Goal: Task Accomplishment & Management: Complete application form

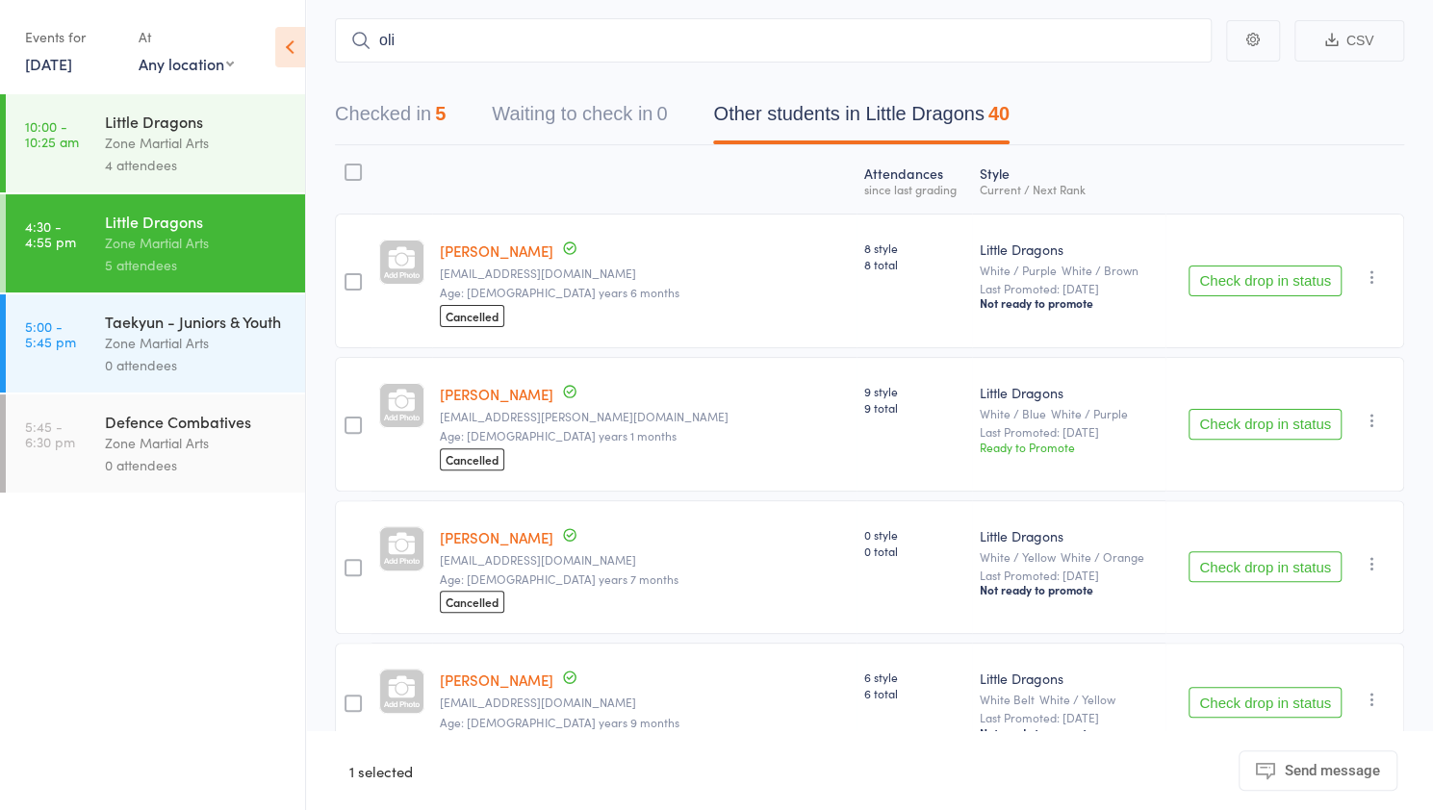
click at [138, 365] on div "0 attendees" at bounding box center [197, 365] width 184 height 22
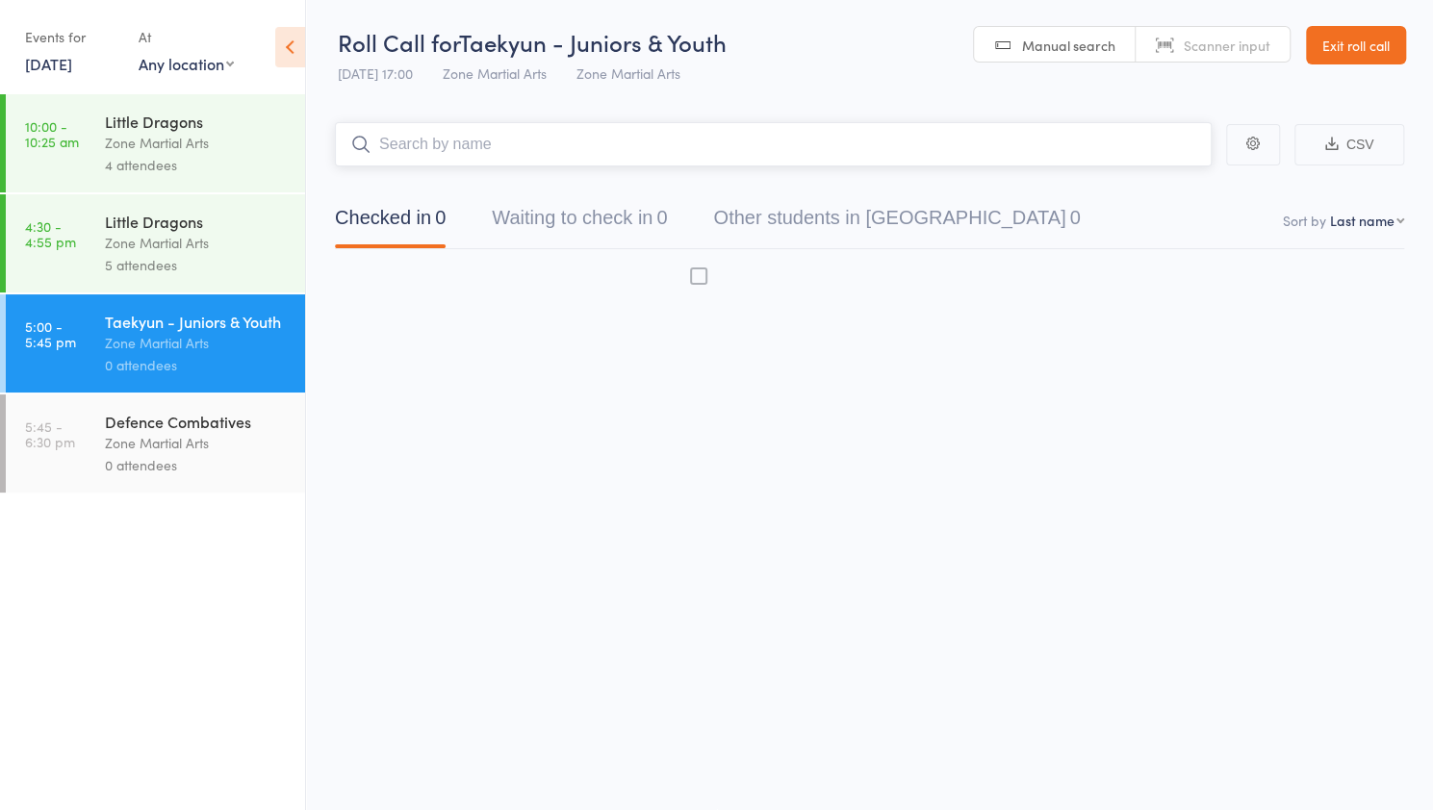
scroll to position [1, 0]
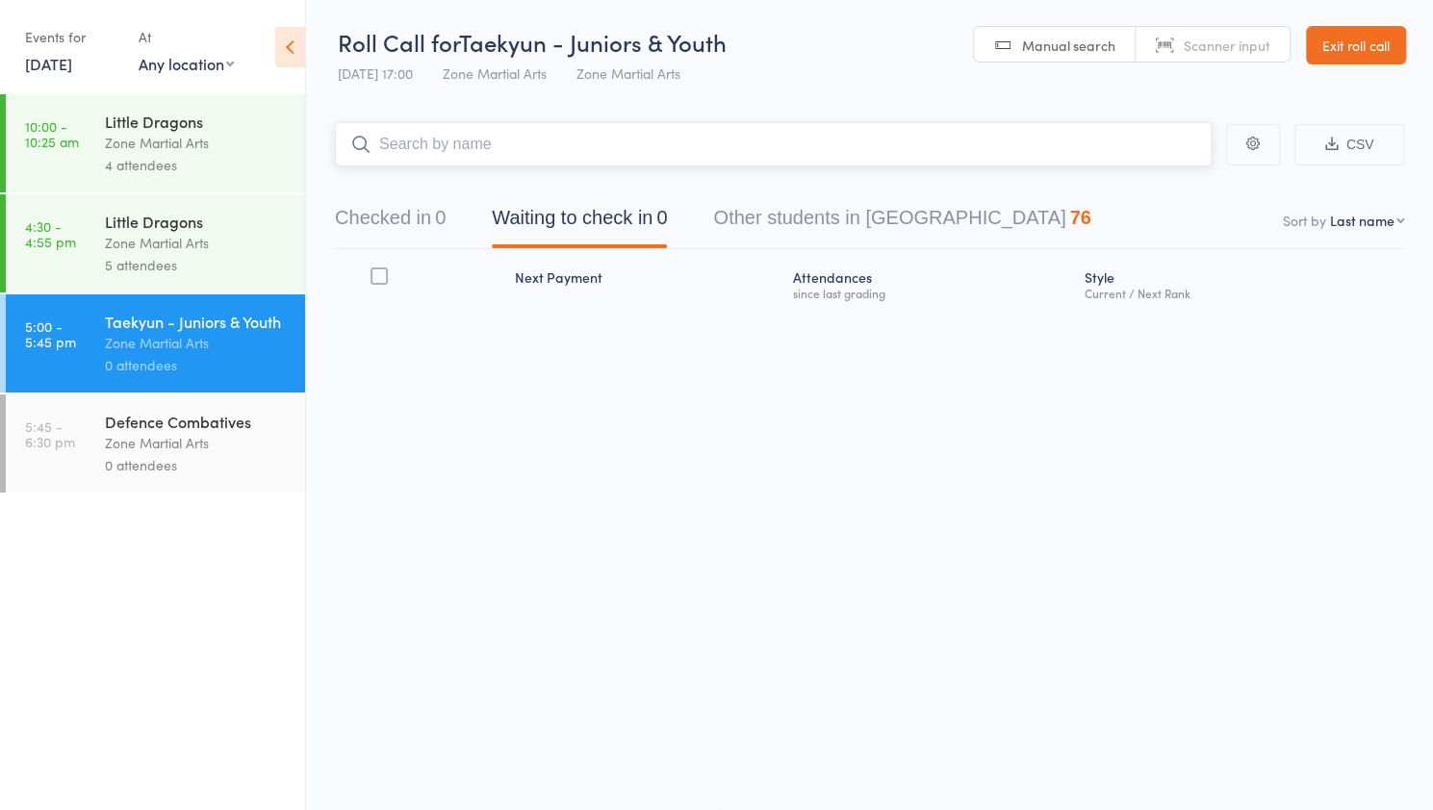
click at [450, 134] on input "search" at bounding box center [773, 144] width 876 height 44
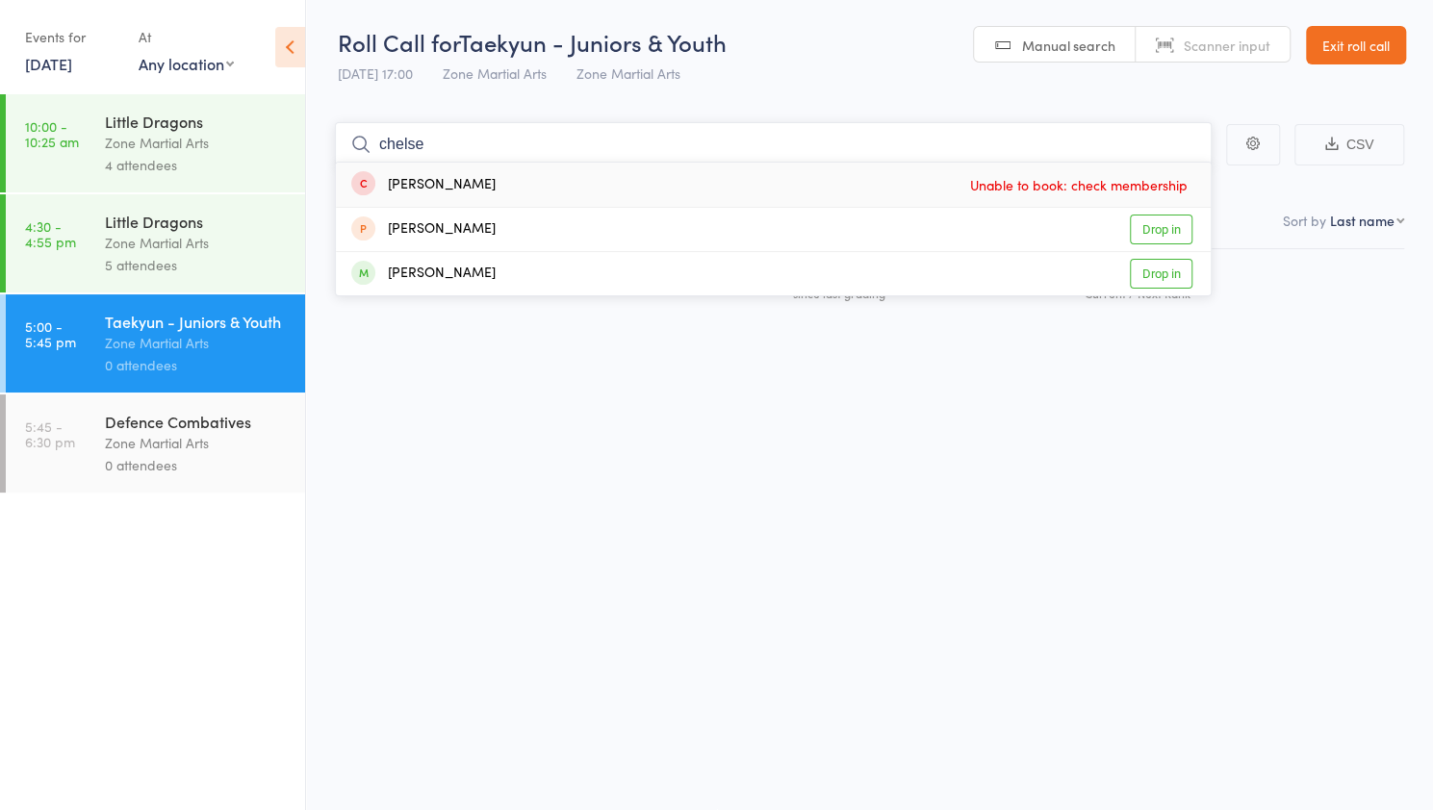
drag, startPoint x: 439, startPoint y: 138, endPoint x: 317, endPoint y: 140, distance: 122.2
click at [317, 140] on main "chelse Chelsea Lee Unable to book: check membership Chanel Michels Drop in Nico…" at bounding box center [869, 243] width 1127 height 301
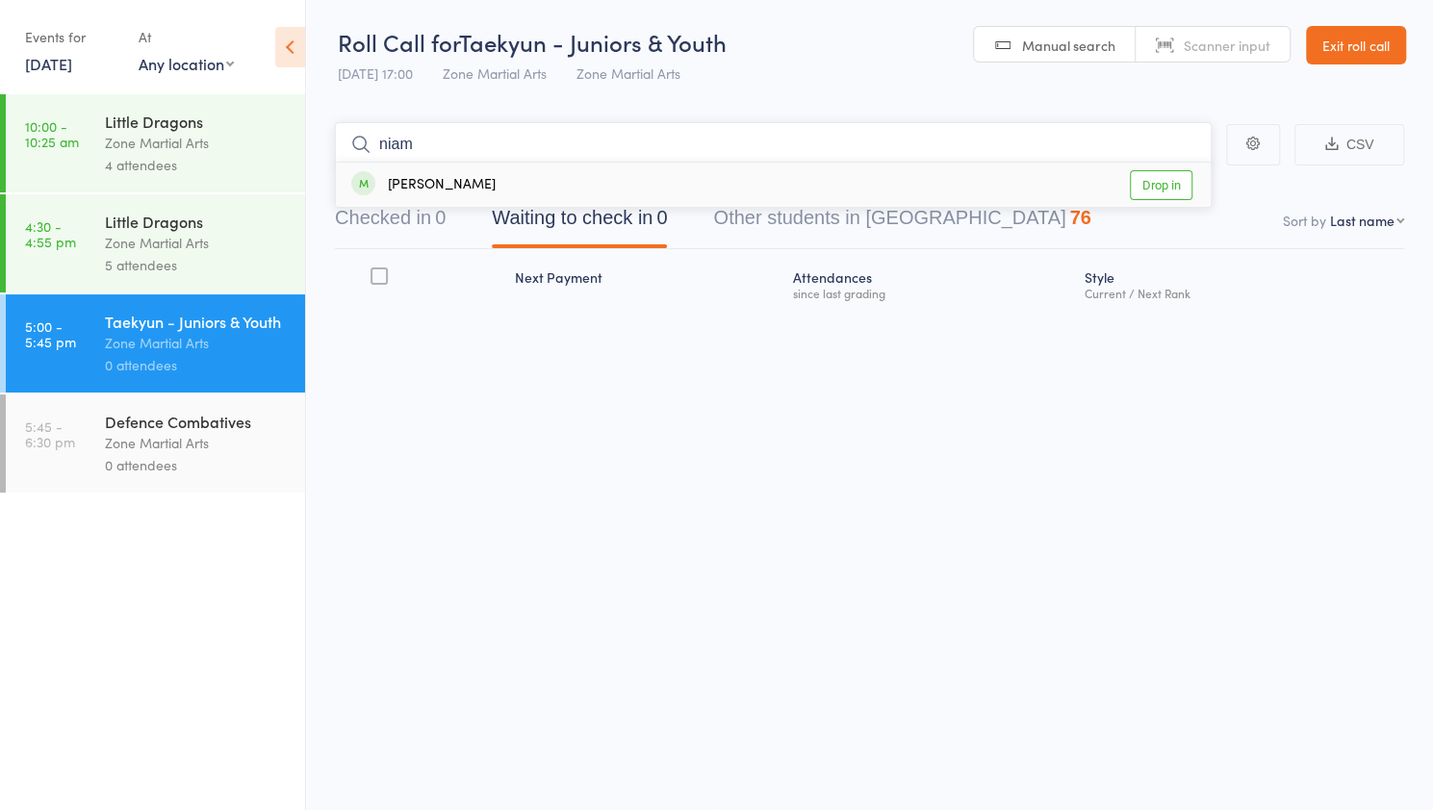
type input "niam"
click at [430, 178] on div "Niamh MacPartlin" at bounding box center [423, 185] width 144 height 22
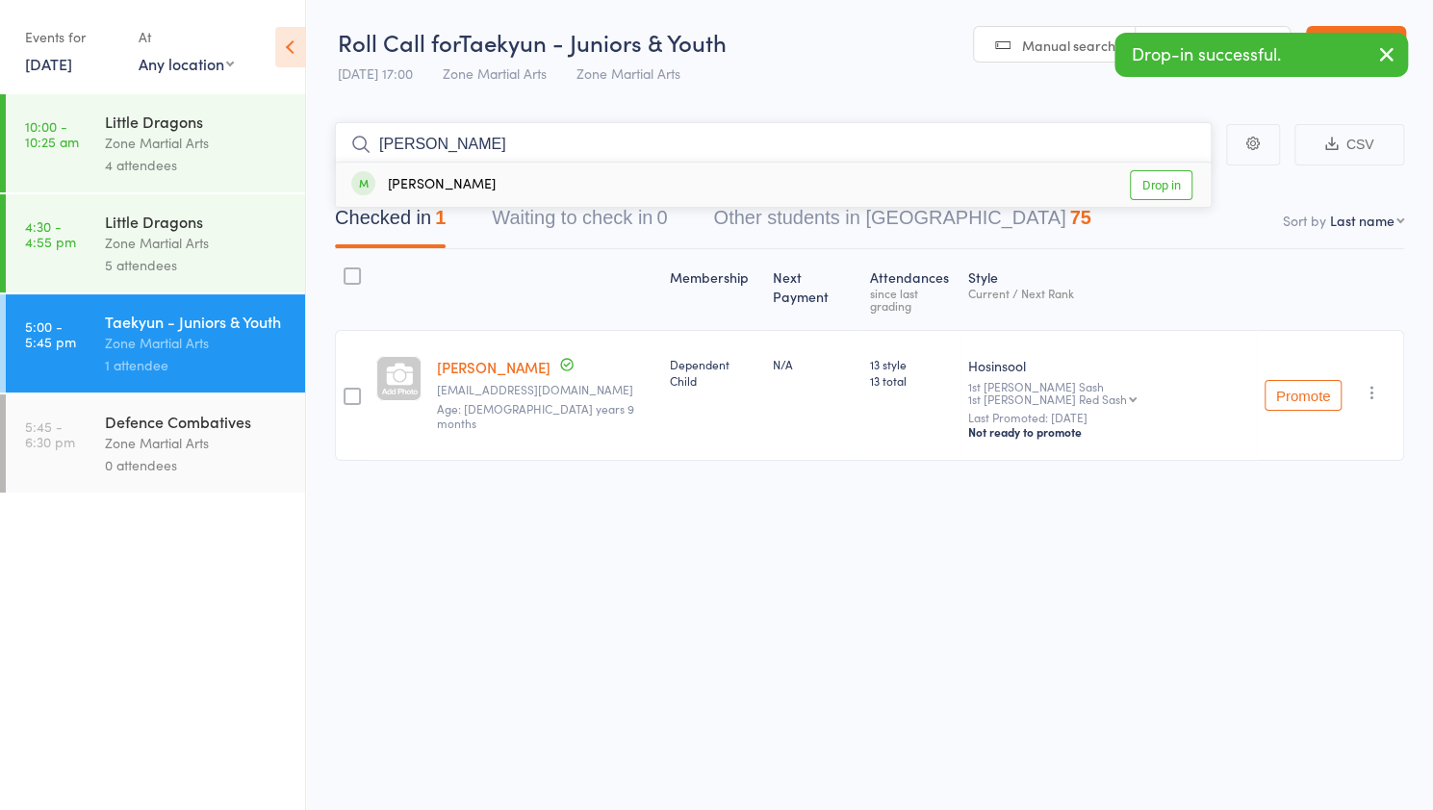
type input "archie"
click at [1156, 193] on link "Drop in" at bounding box center [1160, 185] width 63 height 30
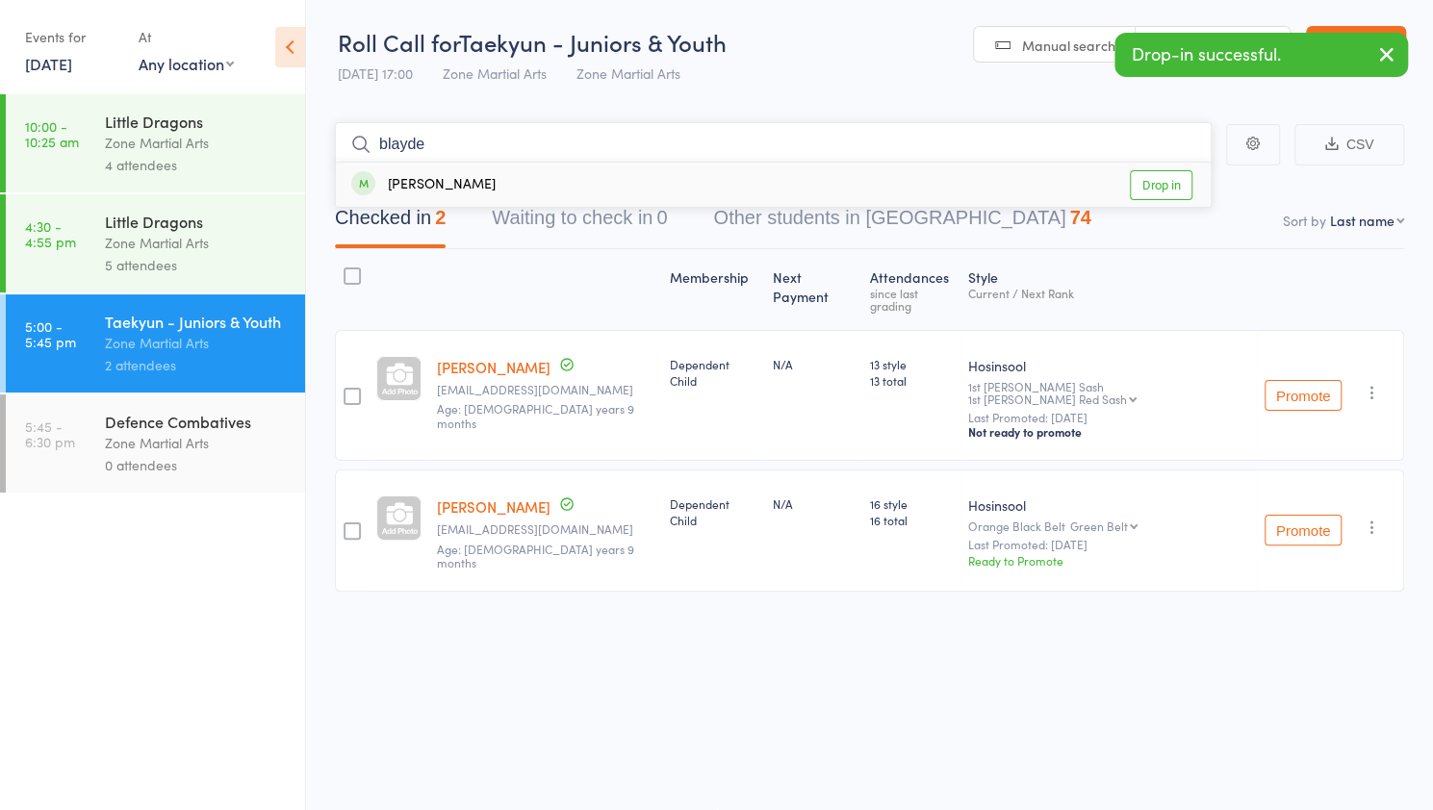
type input "blayde"
click at [1159, 186] on link "Drop in" at bounding box center [1160, 185] width 63 height 30
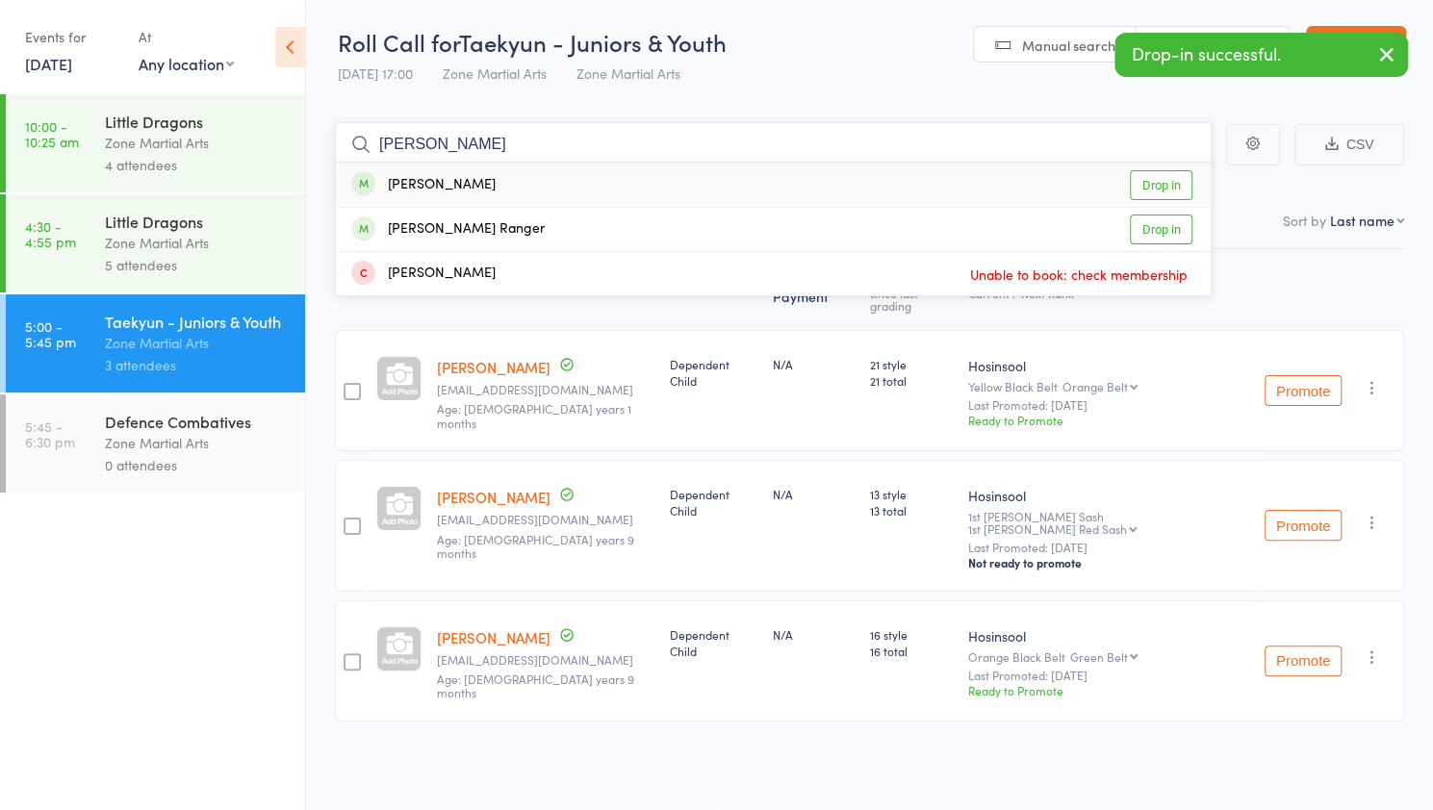
type input "hudson"
click at [1156, 180] on link "Drop in" at bounding box center [1160, 185] width 63 height 30
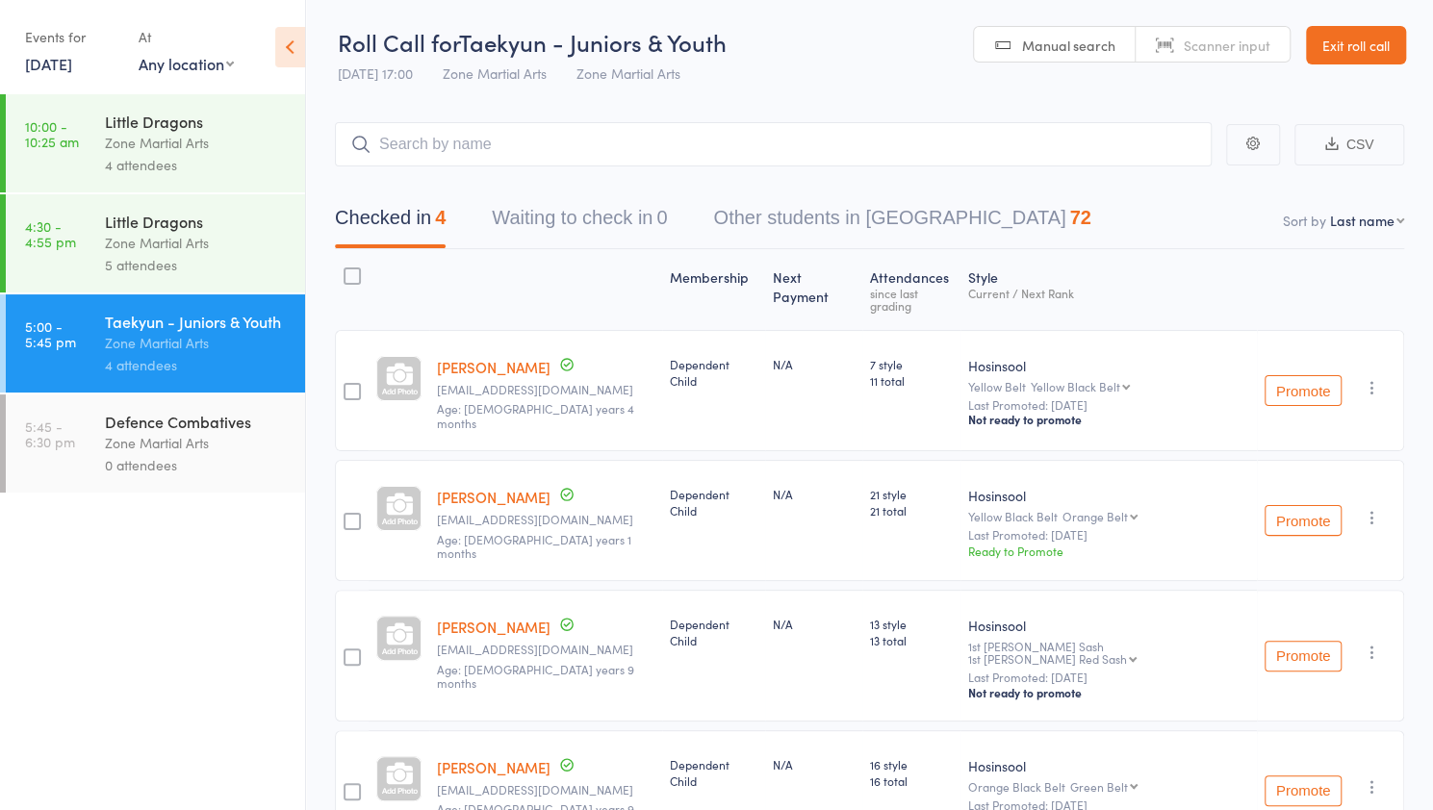
click at [183, 424] on div "Defence Combatives" at bounding box center [197, 421] width 184 height 21
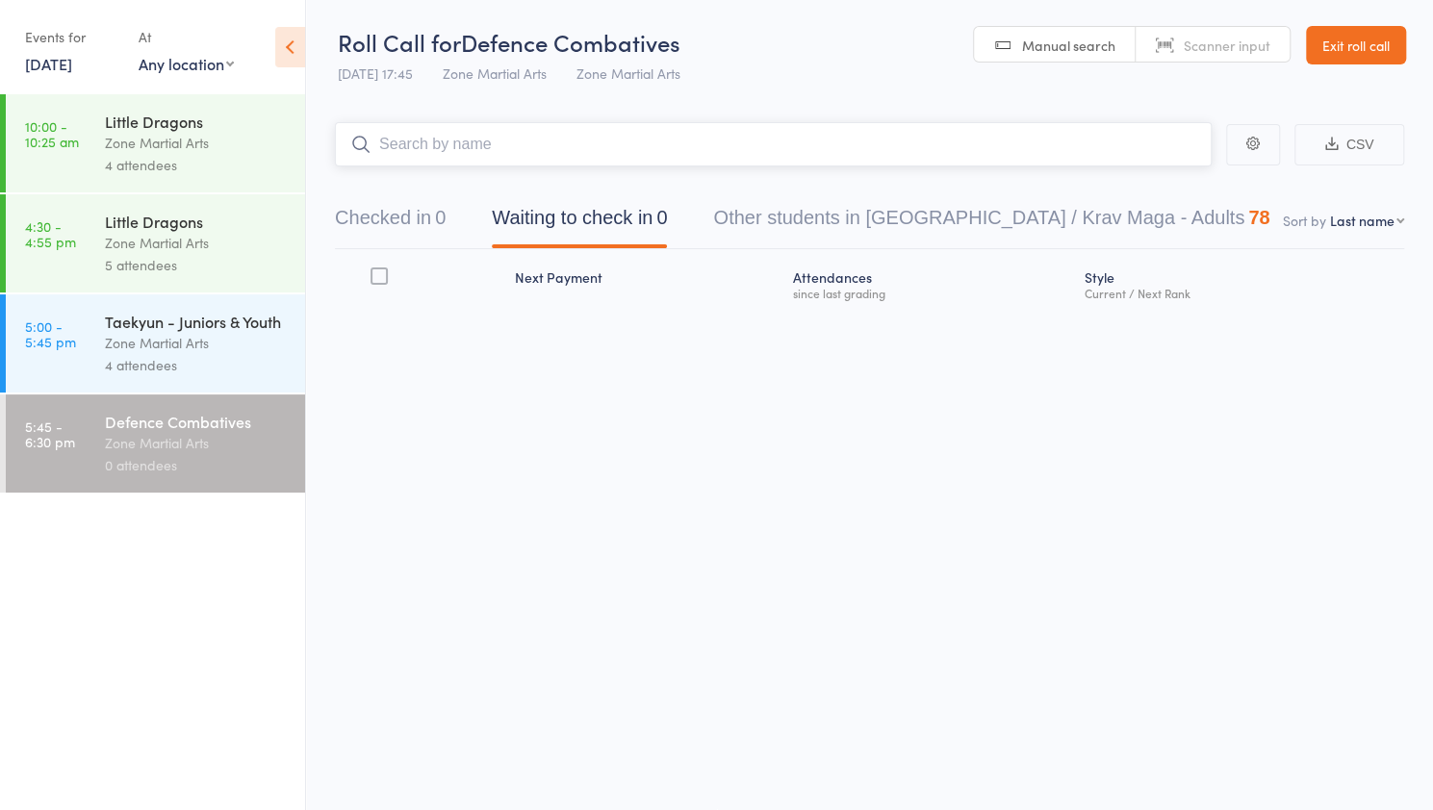
click at [483, 140] on input "search" at bounding box center [773, 144] width 876 height 44
type input "ali"
click at [1164, 183] on link "Drop in" at bounding box center [1160, 185] width 63 height 30
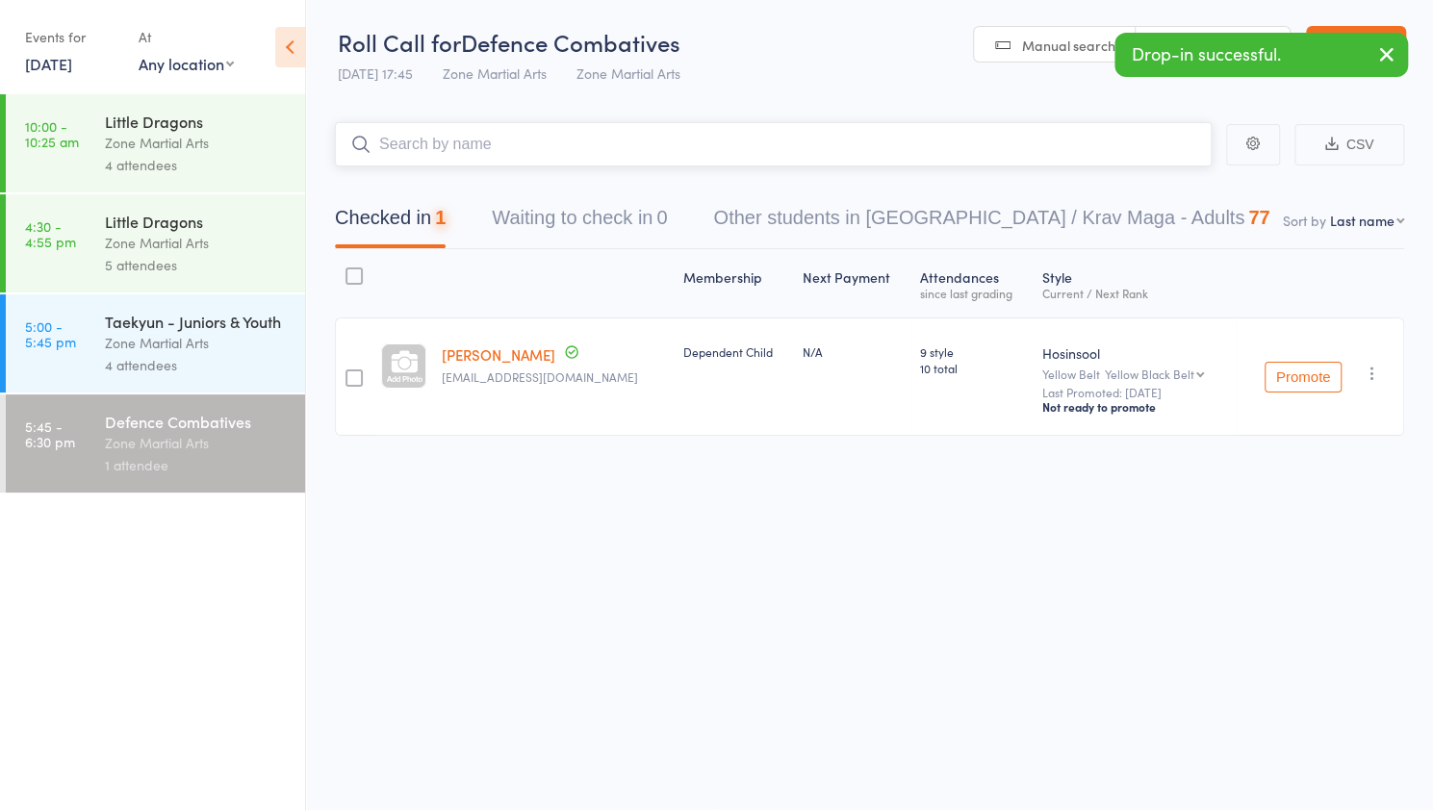
click at [723, 138] on input "search" at bounding box center [773, 144] width 876 height 44
type input "jake"
click at [1160, 188] on link "Drop in" at bounding box center [1160, 185] width 63 height 30
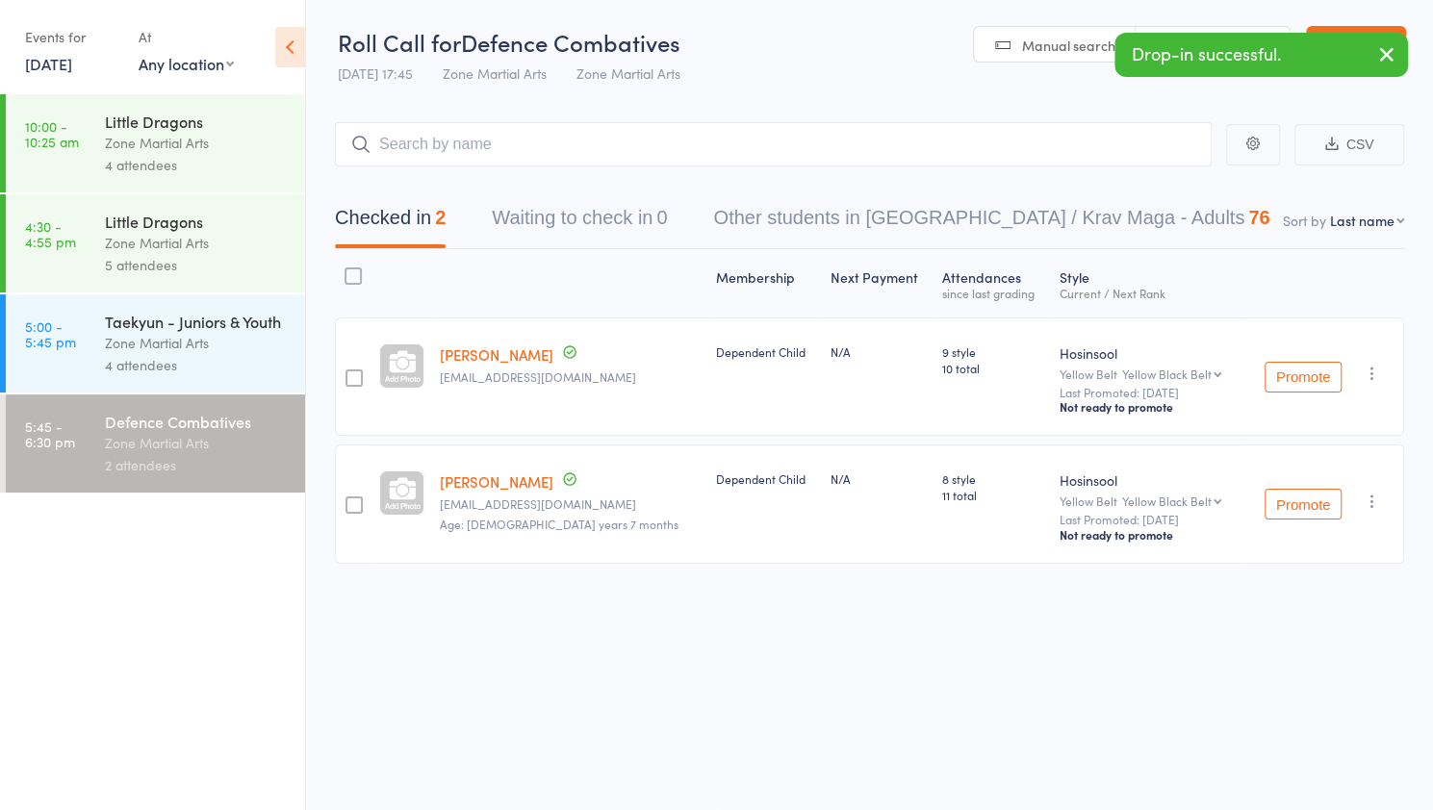
click at [89, 341] on link "5:00 - 5:45 pm Taekyun - Juniors & Youth Zone Martial Arts 4 attendees" at bounding box center [155, 343] width 299 height 98
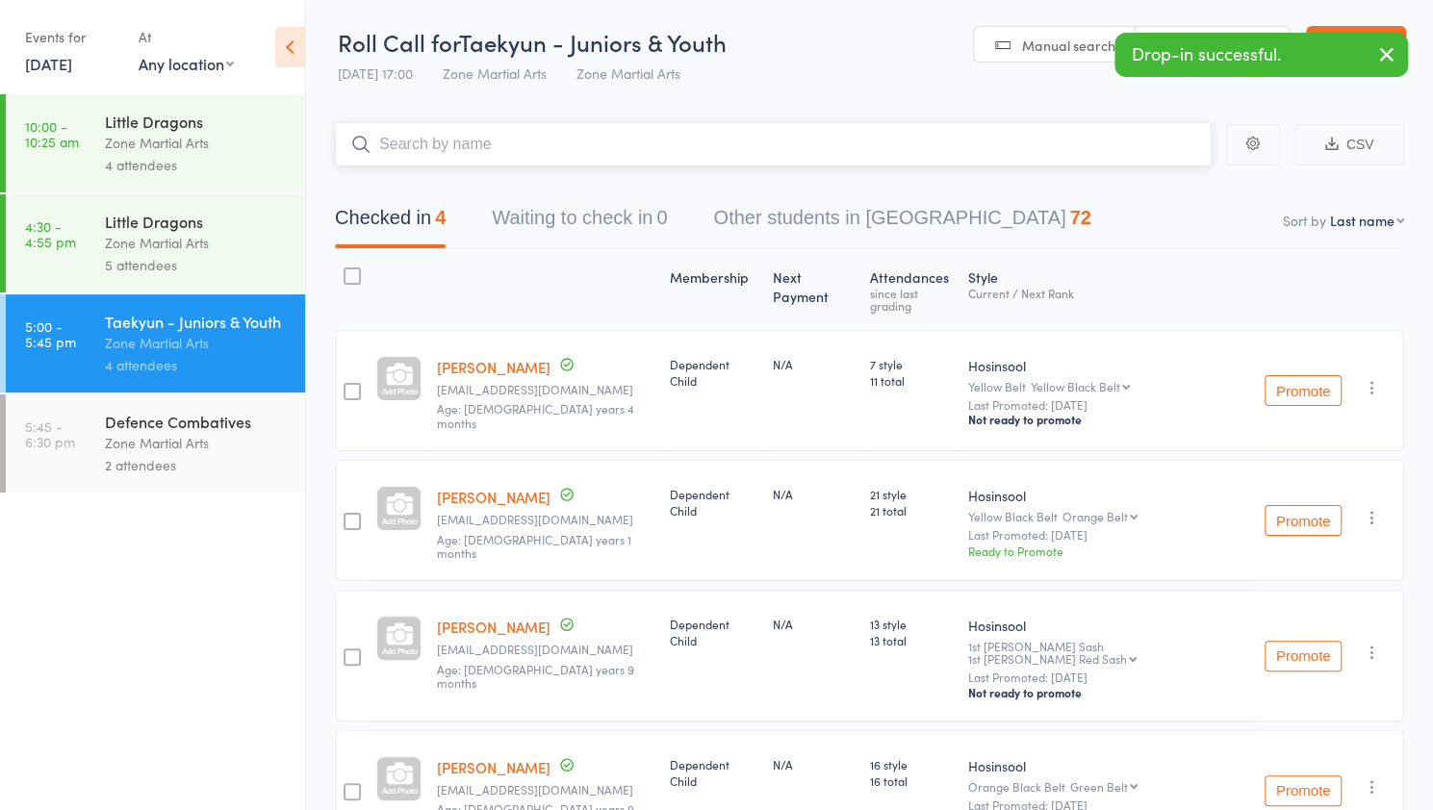
click at [460, 161] on input "search" at bounding box center [773, 144] width 876 height 44
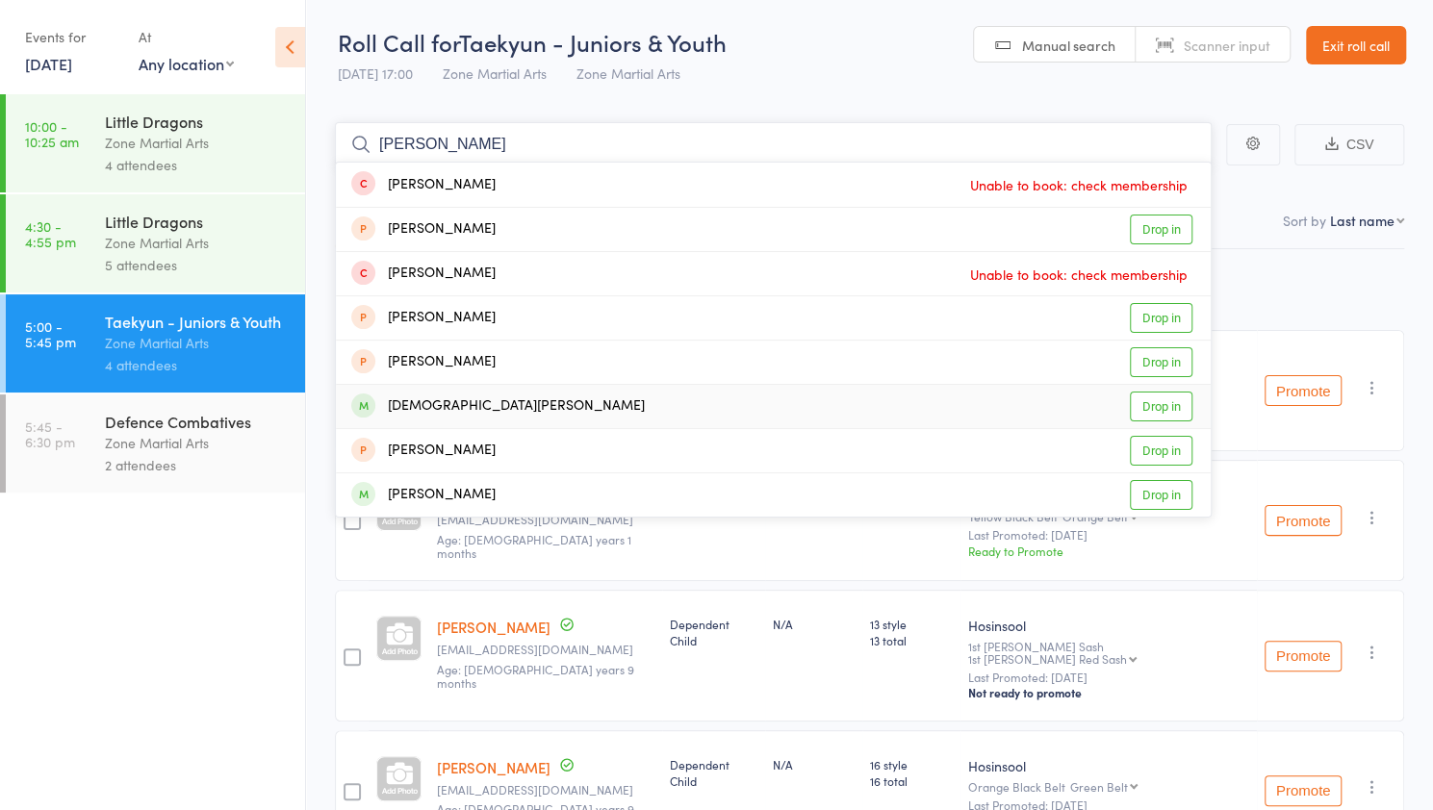
type input "chris"
click at [1156, 398] on link "Drop in" at bounding box center [1160, 407] width 63 height 30
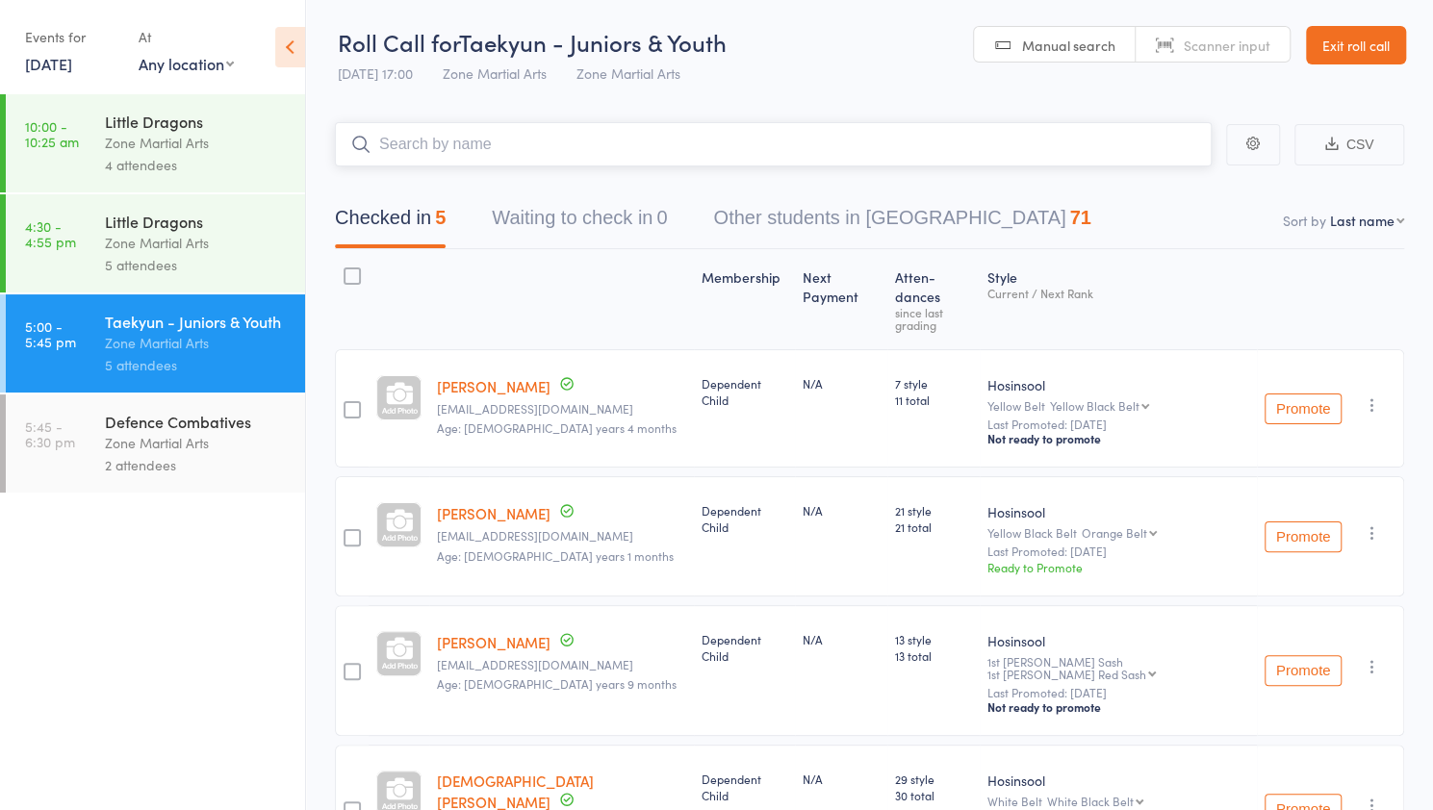
type input "q"
type input "summer"
click at [1170, 182] on link "Drop in" at bounding box center [1160, 185] width 63 height 30
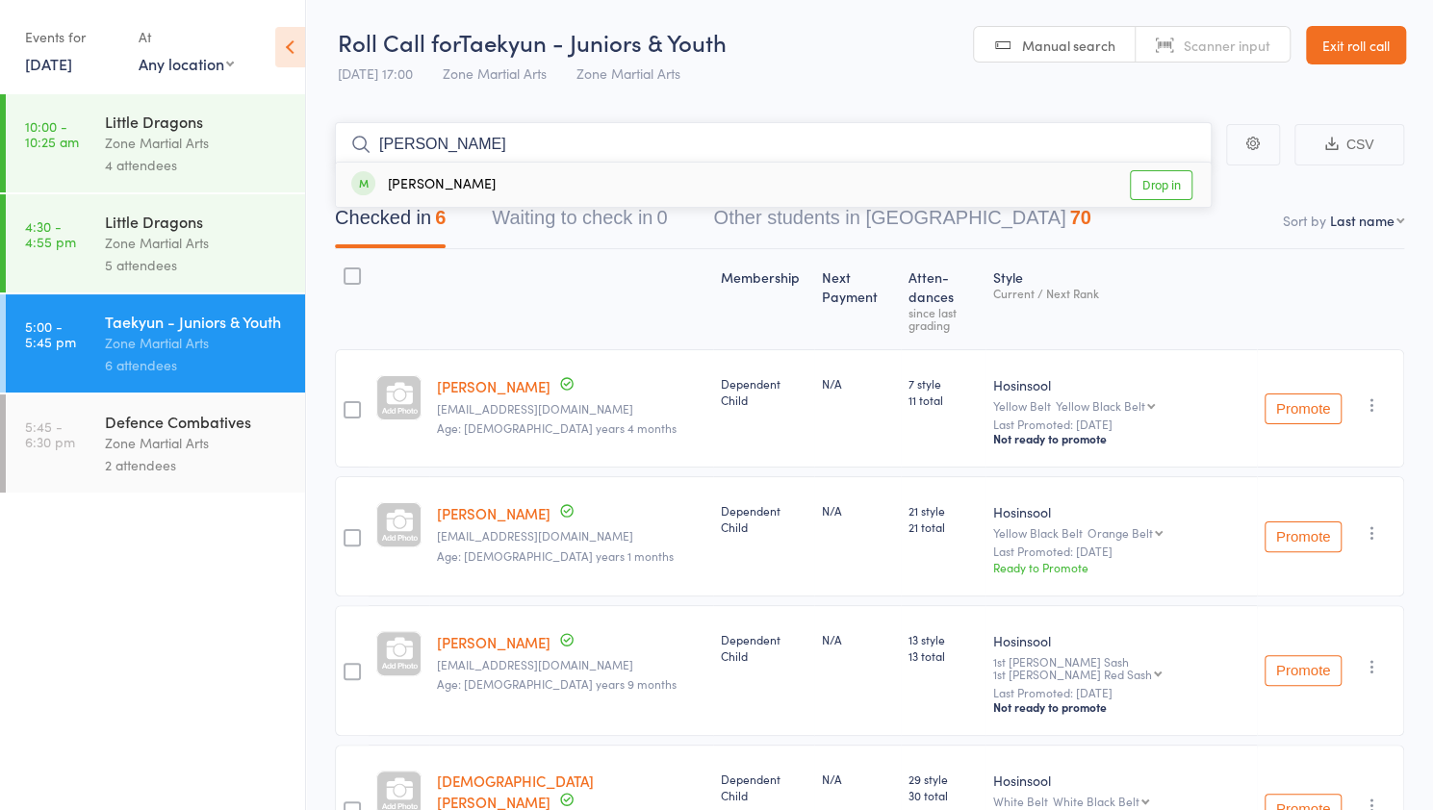
type input "rhys"
click at [1171, 182] on link "Drop in" at bounding box center [1160, 185] width 63 height 30
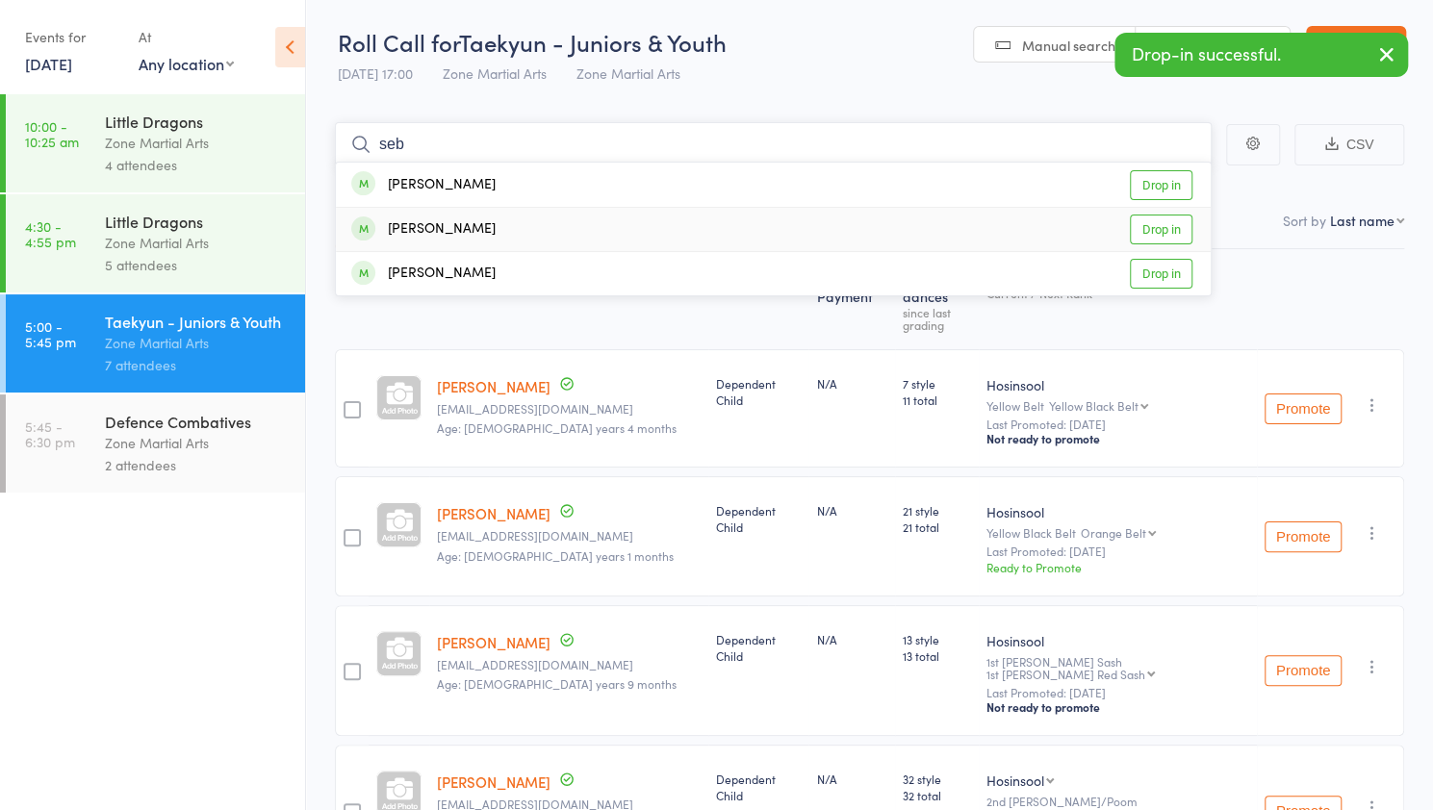
type input "seb"
click at [1141, 235] on link "Drop in" at bounding box center [1160, 230] width 63 height 30
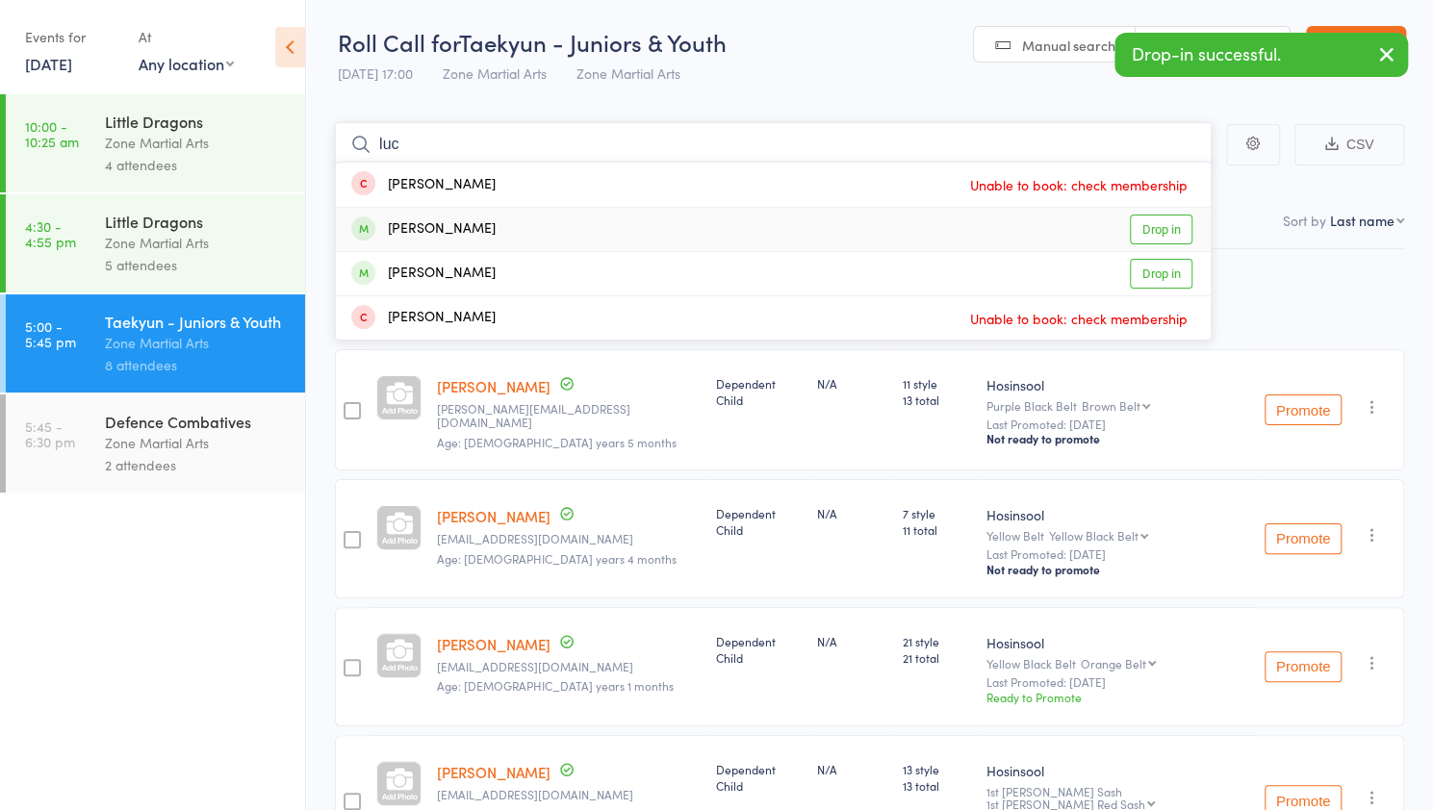
type input "luc"
click at [1153, 229] on link "Drop in" at bounding box center [1160, 230] width 63 height 30
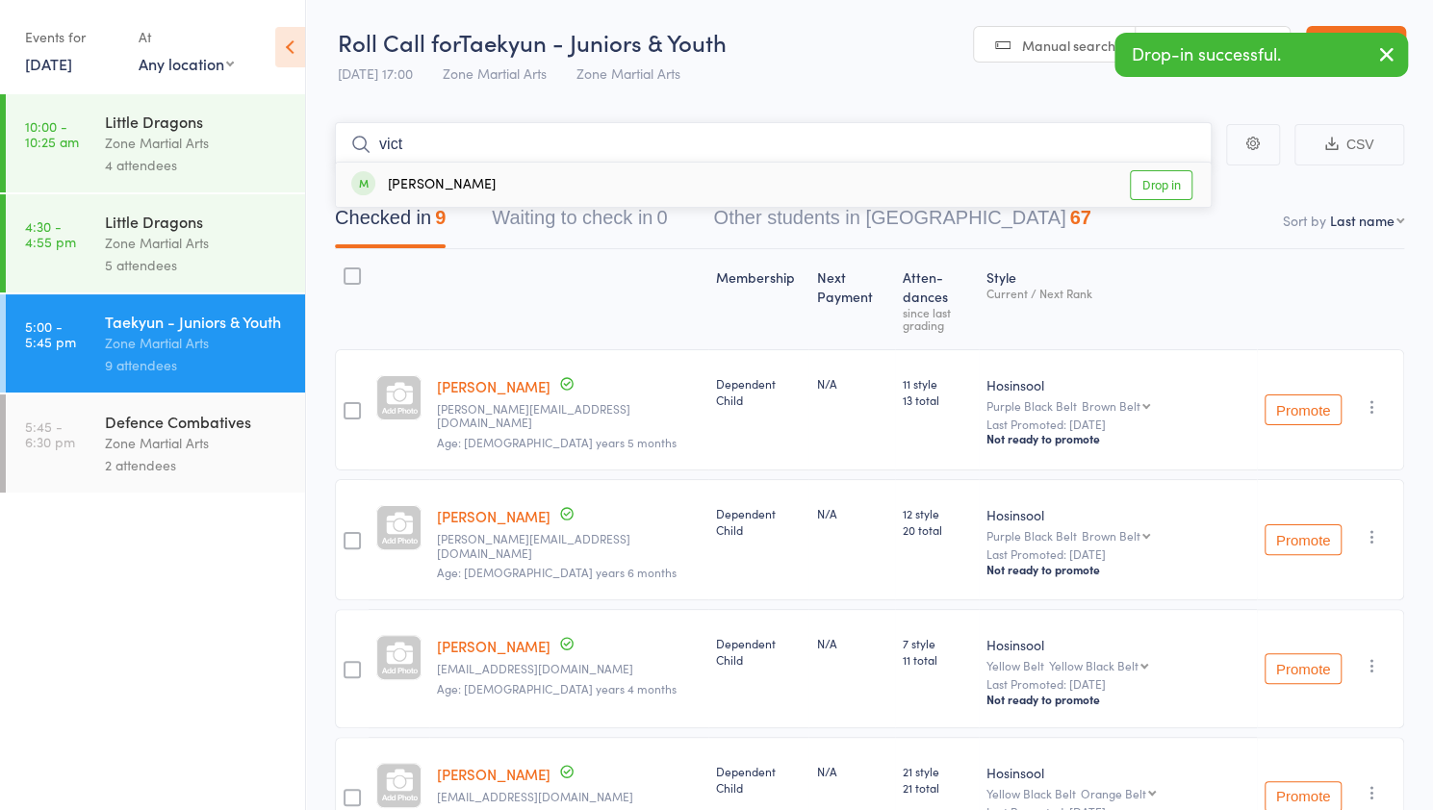
type input "vict"
click at [1162, 187] on link "Drop in" at bounding box center [1160, 185] width 63 height 30
type input "dario"
click at [1150, 188] on link "Drop in" at bounding box center [1160, 185] width 63 height 30
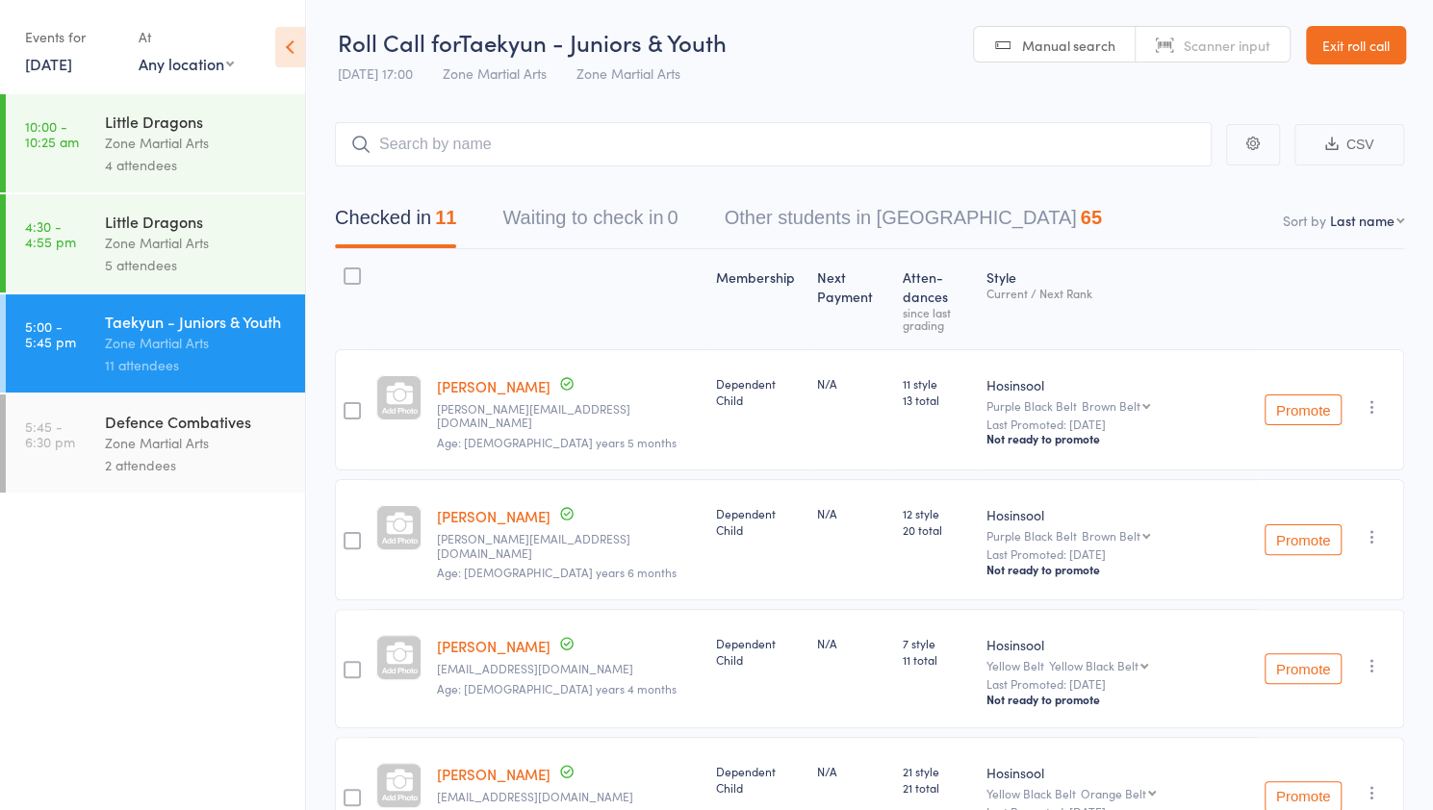
click at [171, 422] on div "Defence Combatives" at bounding box center [197, 421] width 184 height 21
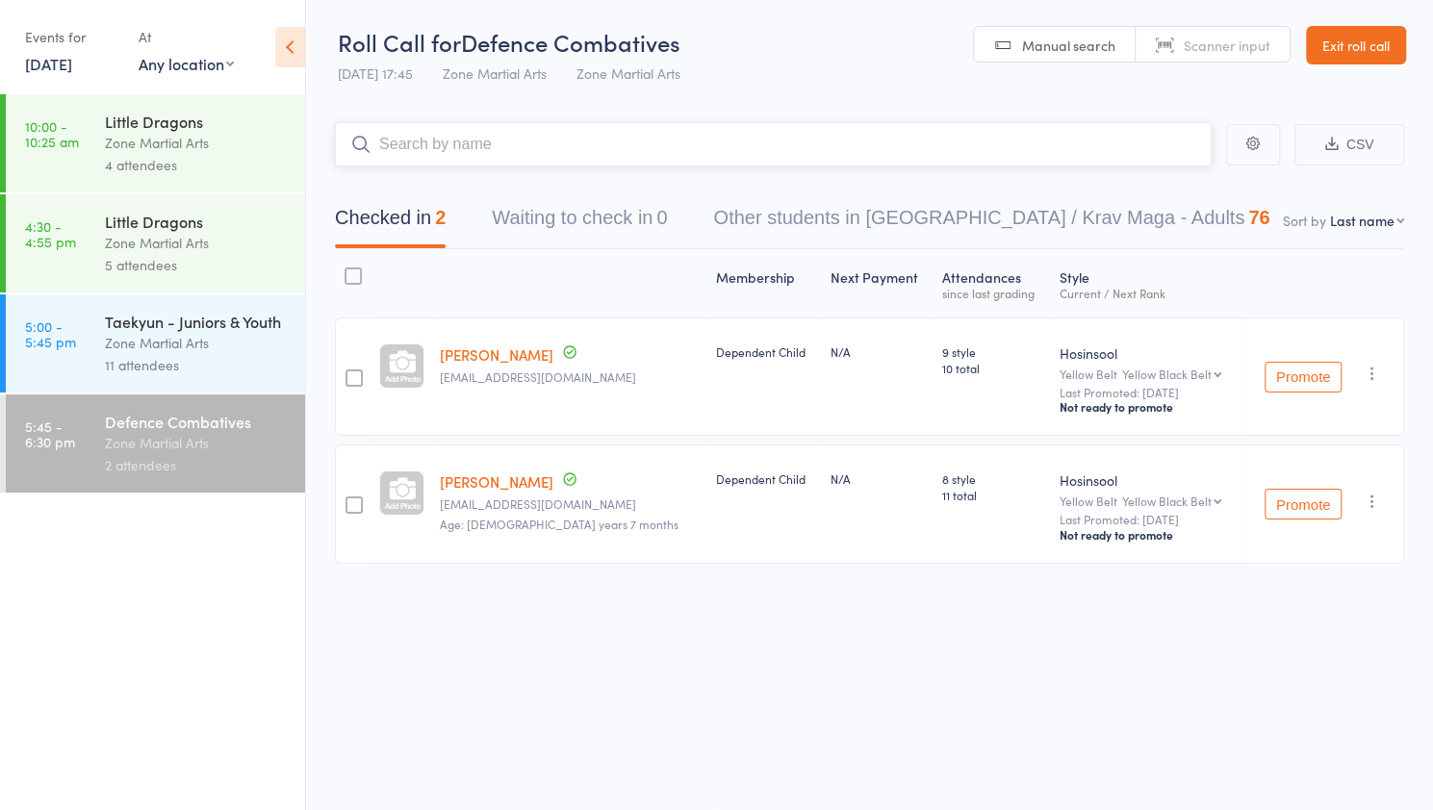
click at [459, 152] on input "search" at bounding box center [773, 144] width 876 height 44
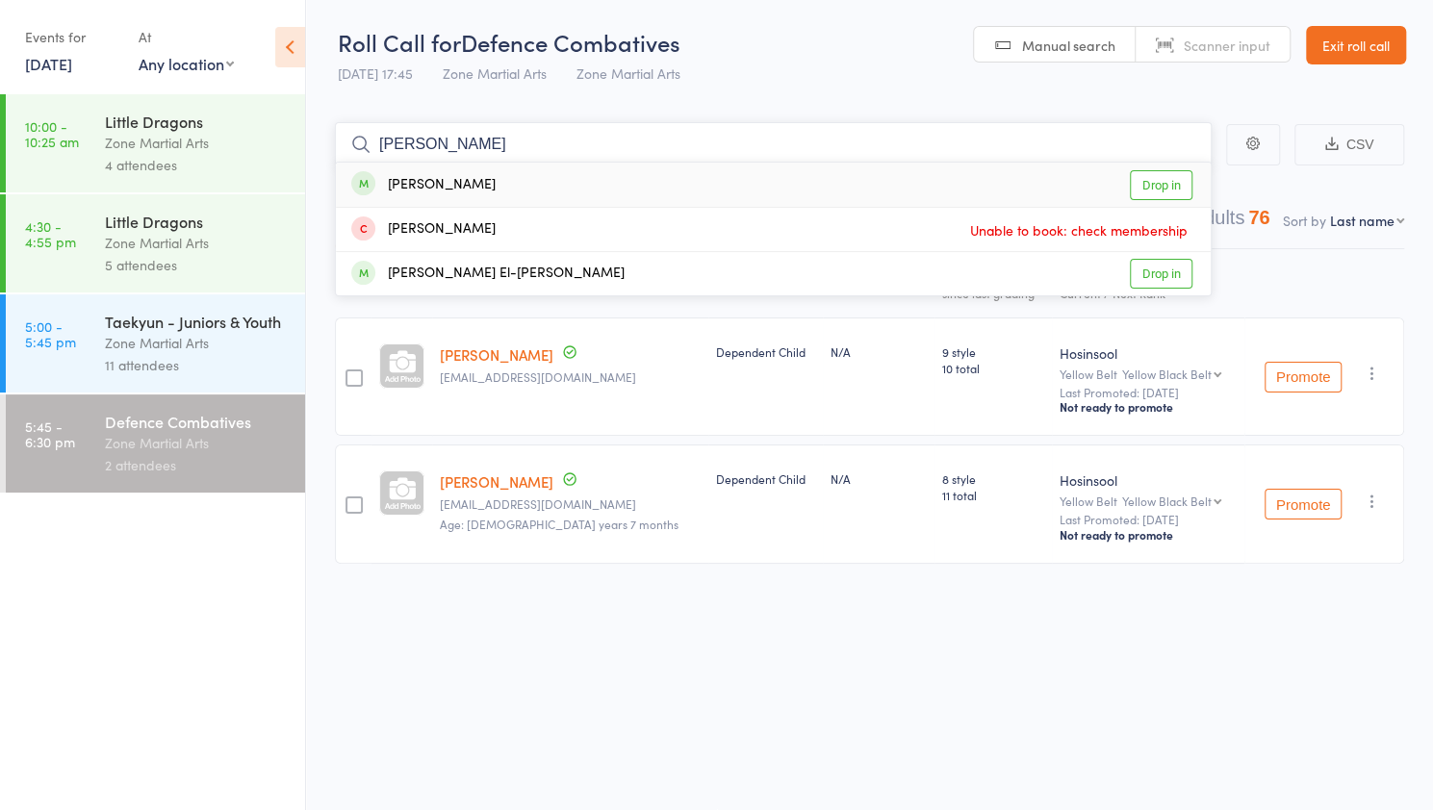
type input "eli"
click at [1158, 191] on link "Drop in" at bounding box center [1160, 185] width 63 height 30
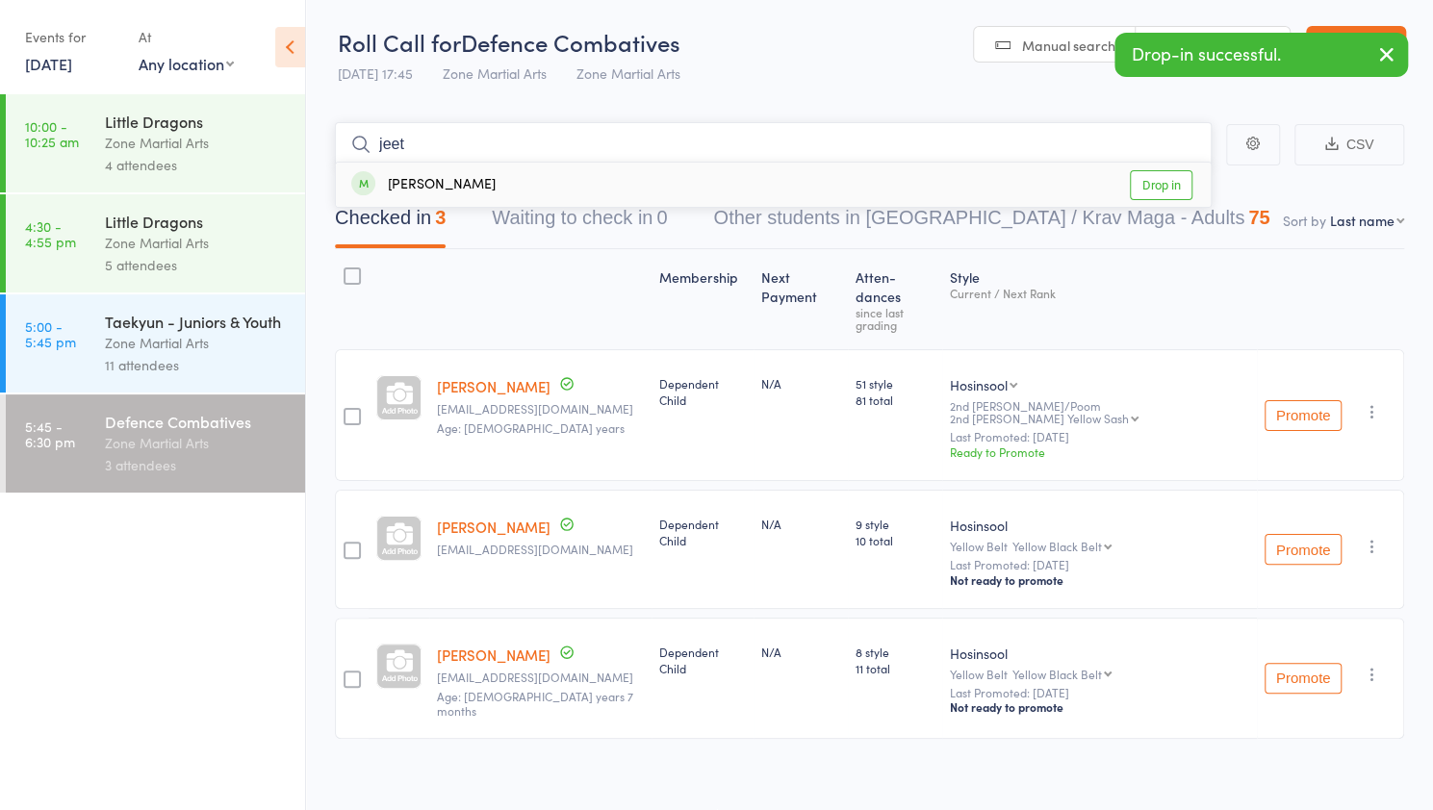
type input "jeet"
click at [1160, 189] on link "Drop in" at bounding box center [1160, 185] width 63 height 30
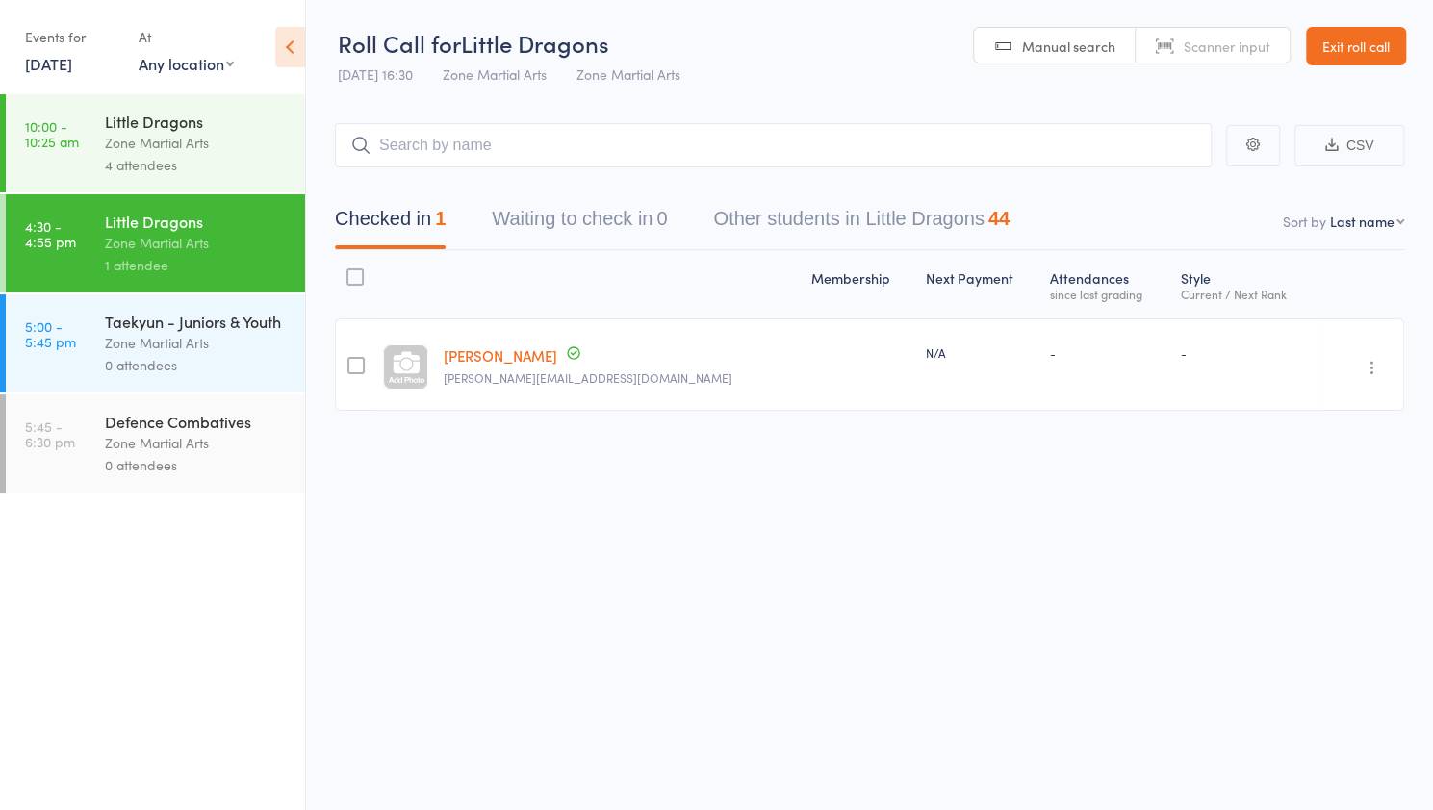
click at [1351, 47] on link "Exit roll call" at bounding box center [1356, 46] width 100 height 38
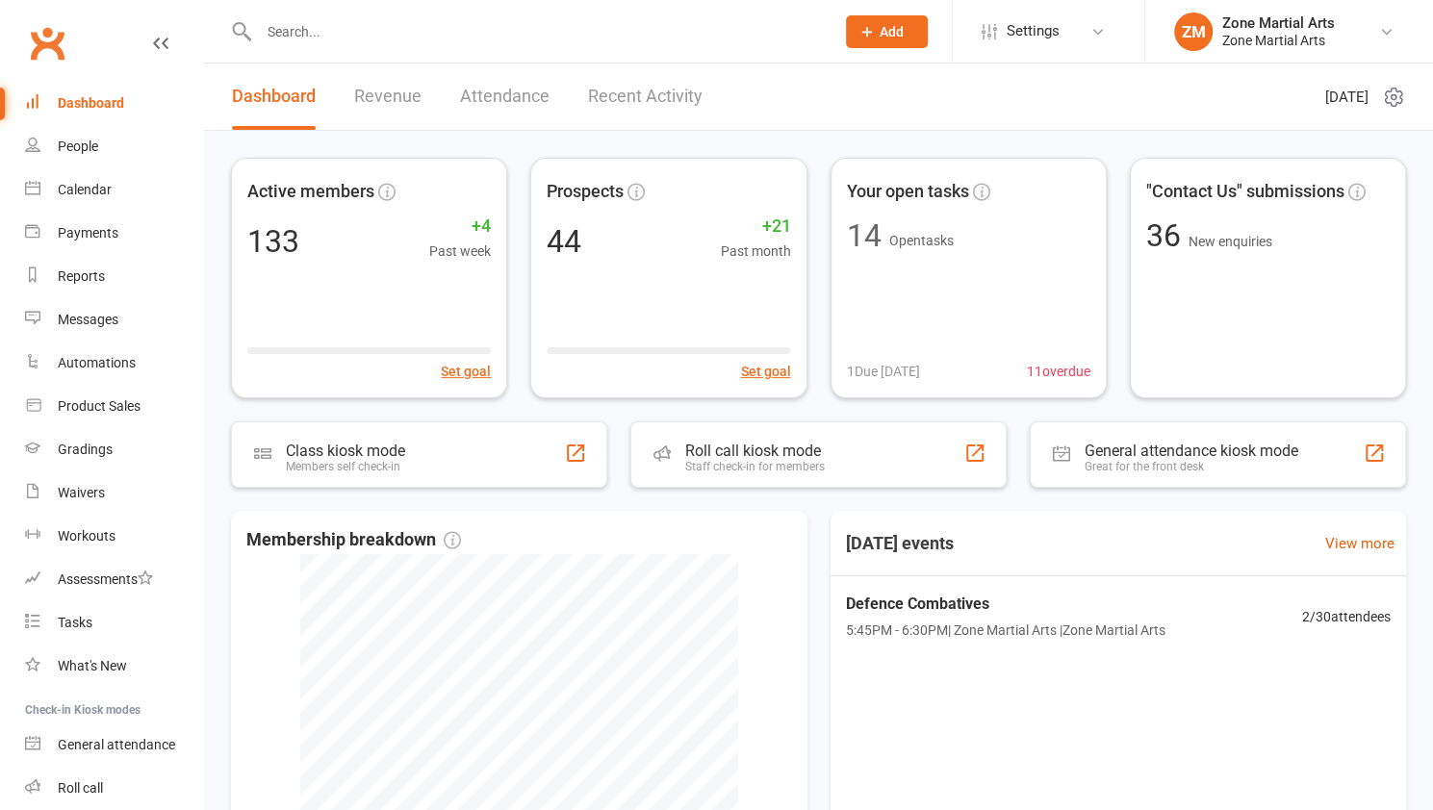
click at [357, 35] on input "text" at bounding box center [537, 31] width 568 height 27
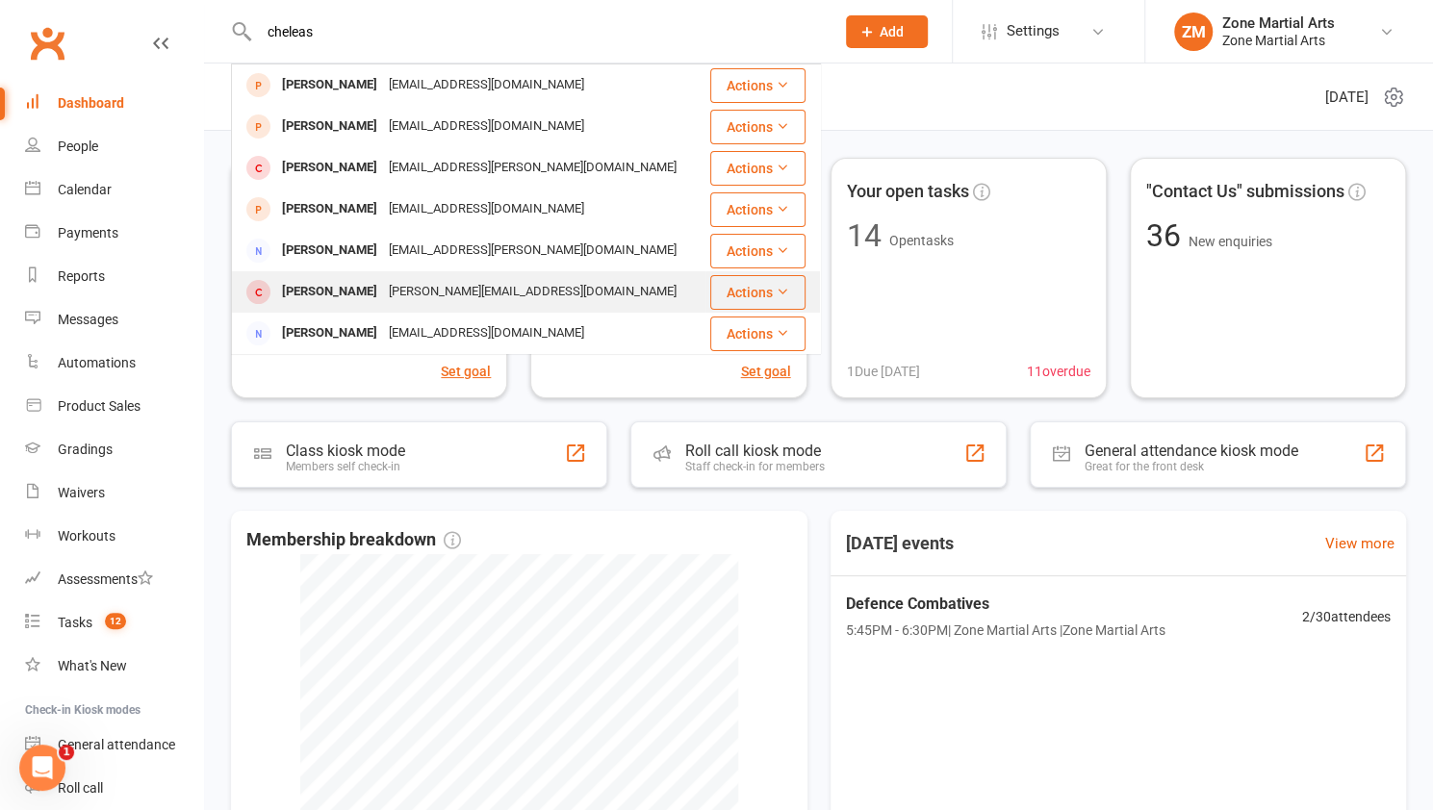
type input "cheleas"
click at [383, 292] on div "[PERSON_NAME][EMAIL_ADDRESS][DOMAIN_NAME]" at bounding box center [532, 292] width 299 height 28
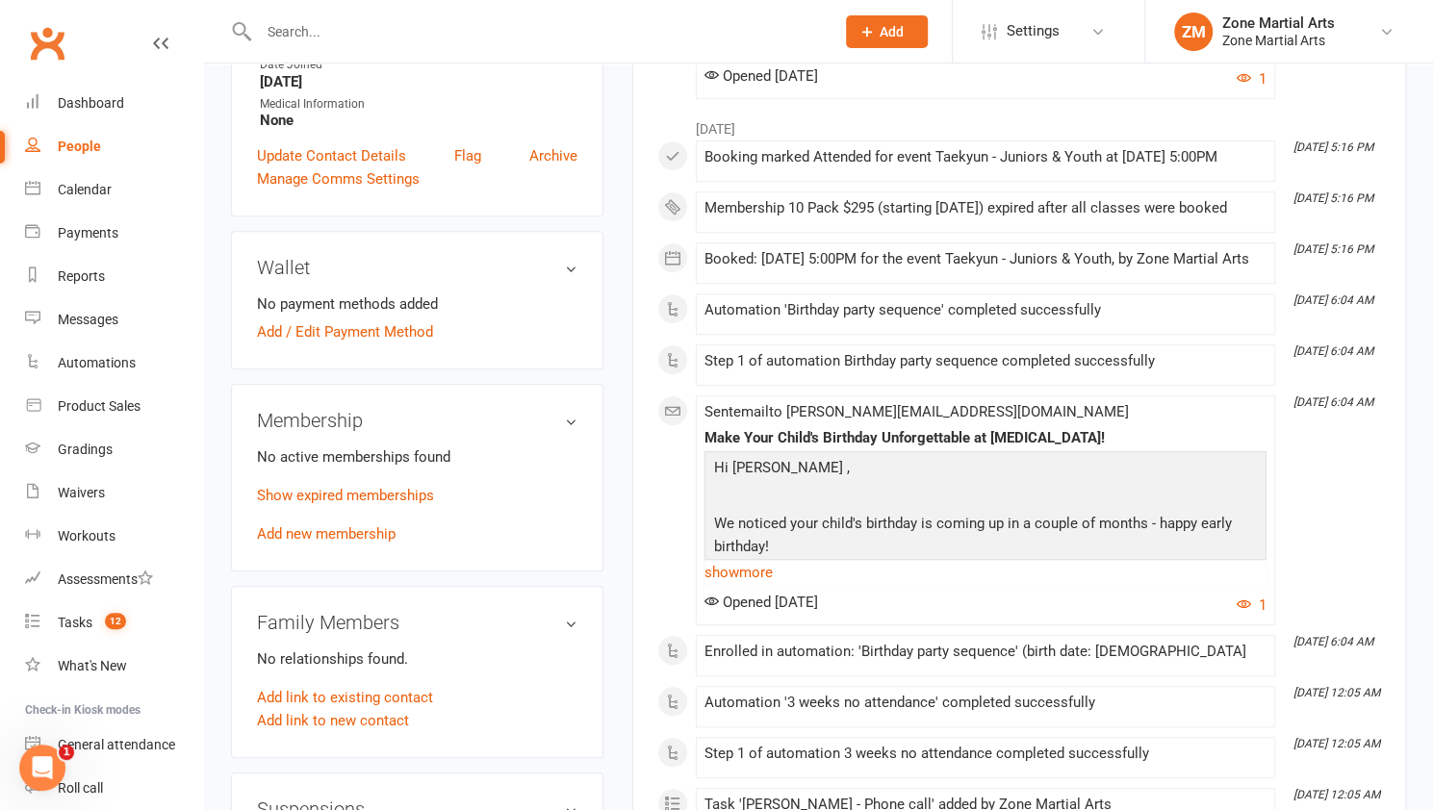
scroll to position [613, 0]
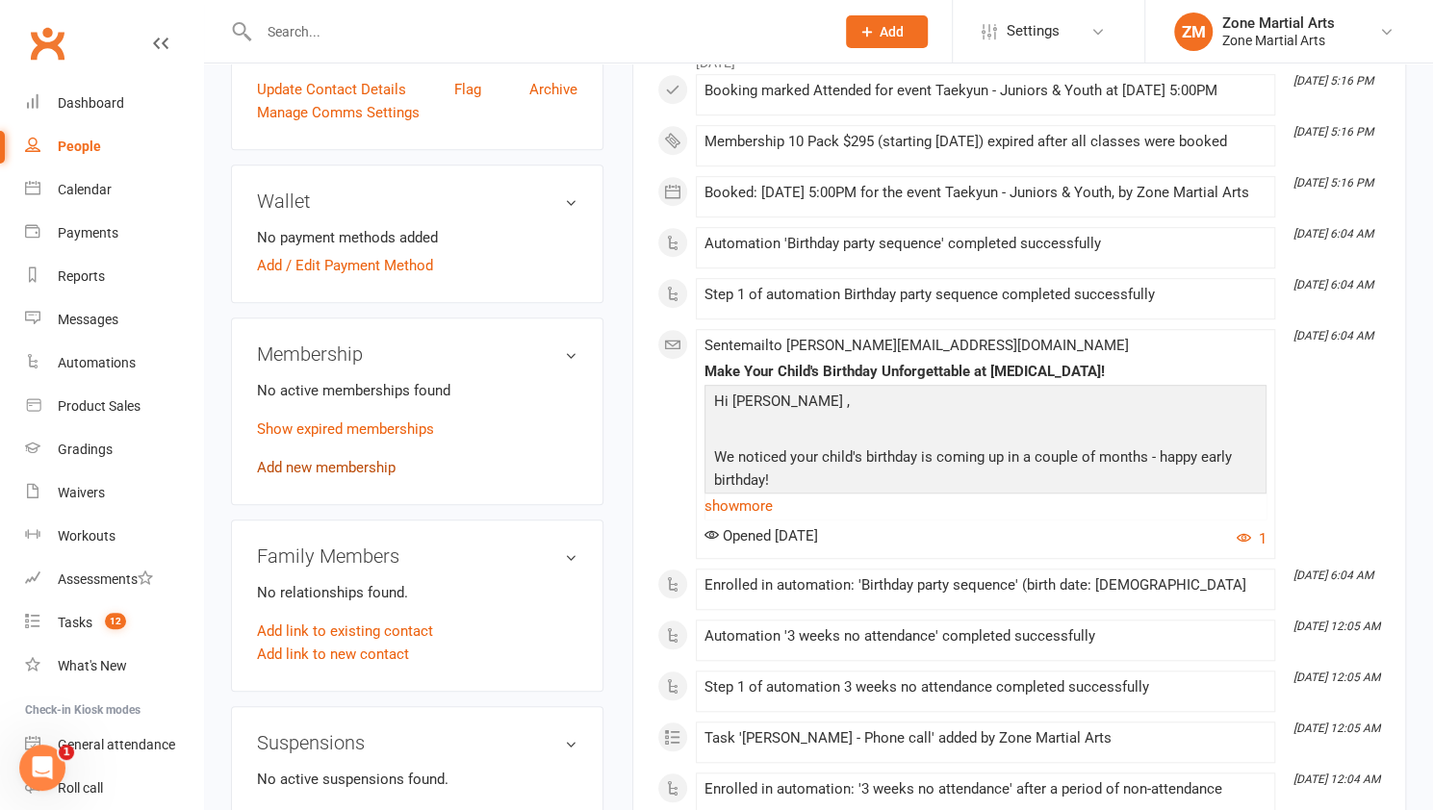
click at [304, 459] on link "Add new membership" at bounding box center [326, 467] width 139 height 17
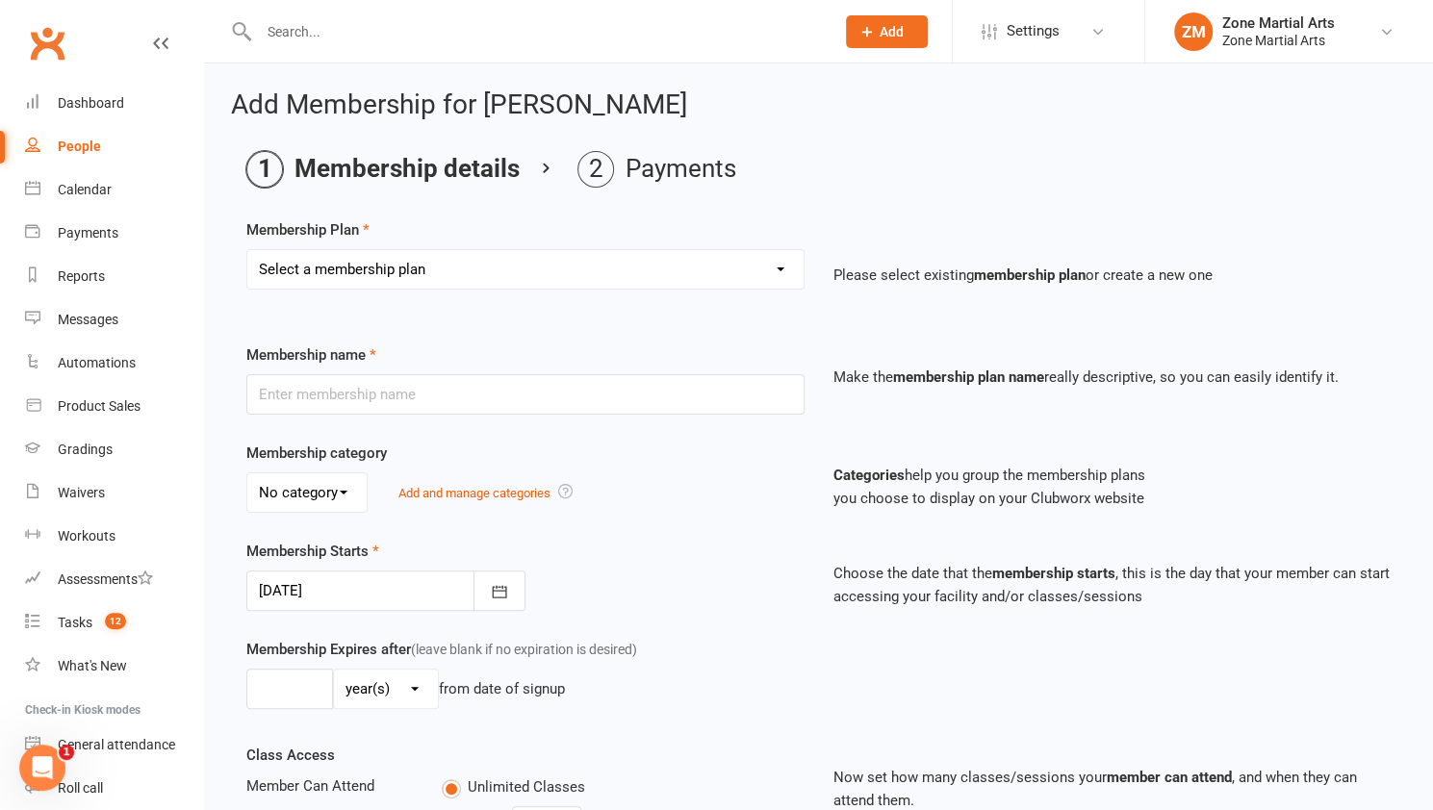
click at [493, 255] on select "Select a membership plan Create new Membership Plan Per Term $270 Per Fortnight…" at bounding box center [525, 269] width 556 height 38
select select "15"
click at [247, 250] on select "Select a membership plan Create new Membership Plan Per Term $270 Per Fortnight…" at bounding box center [525, 269] width 556 height 38
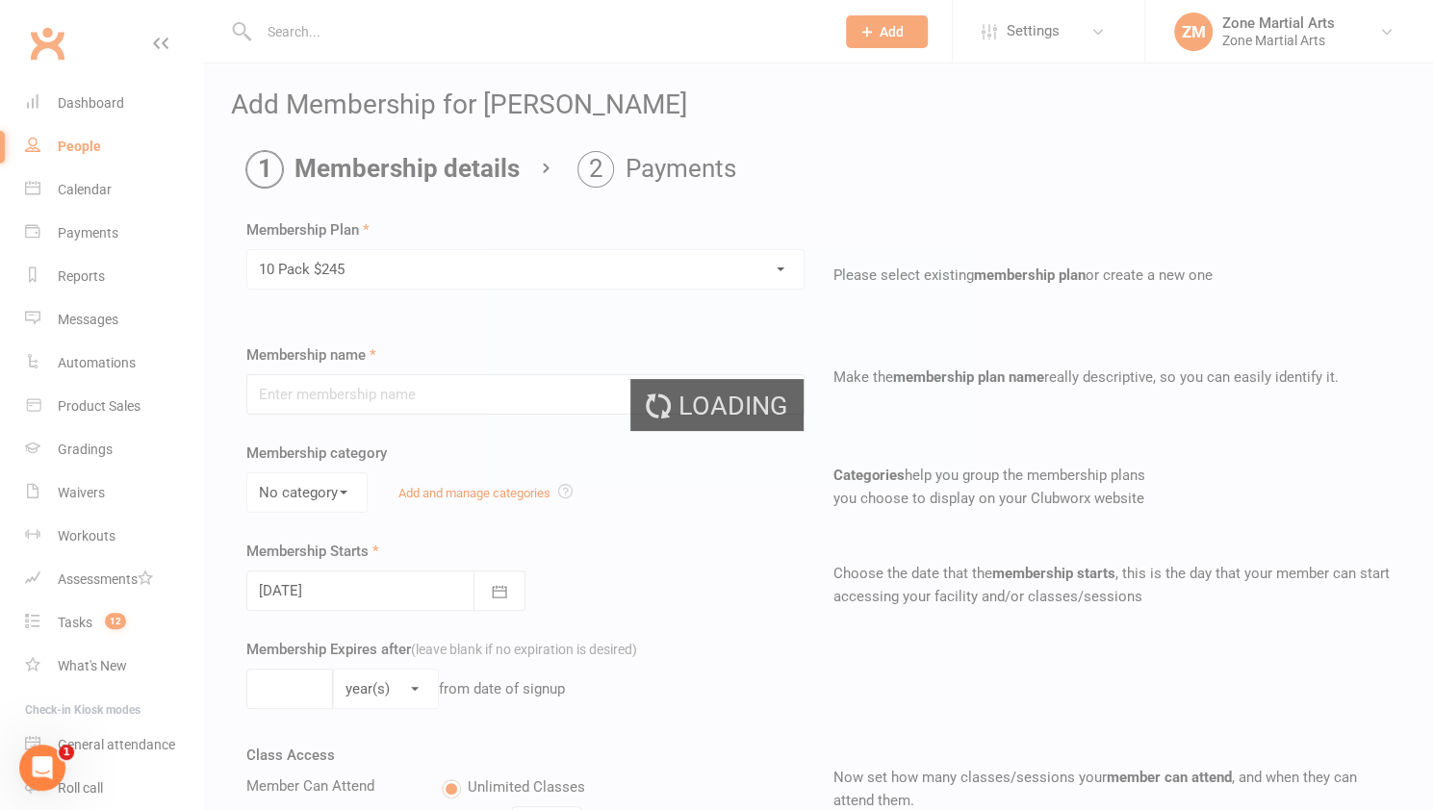
type input "10 Pack $245"
select select "0"
type input "0"
type input "10"
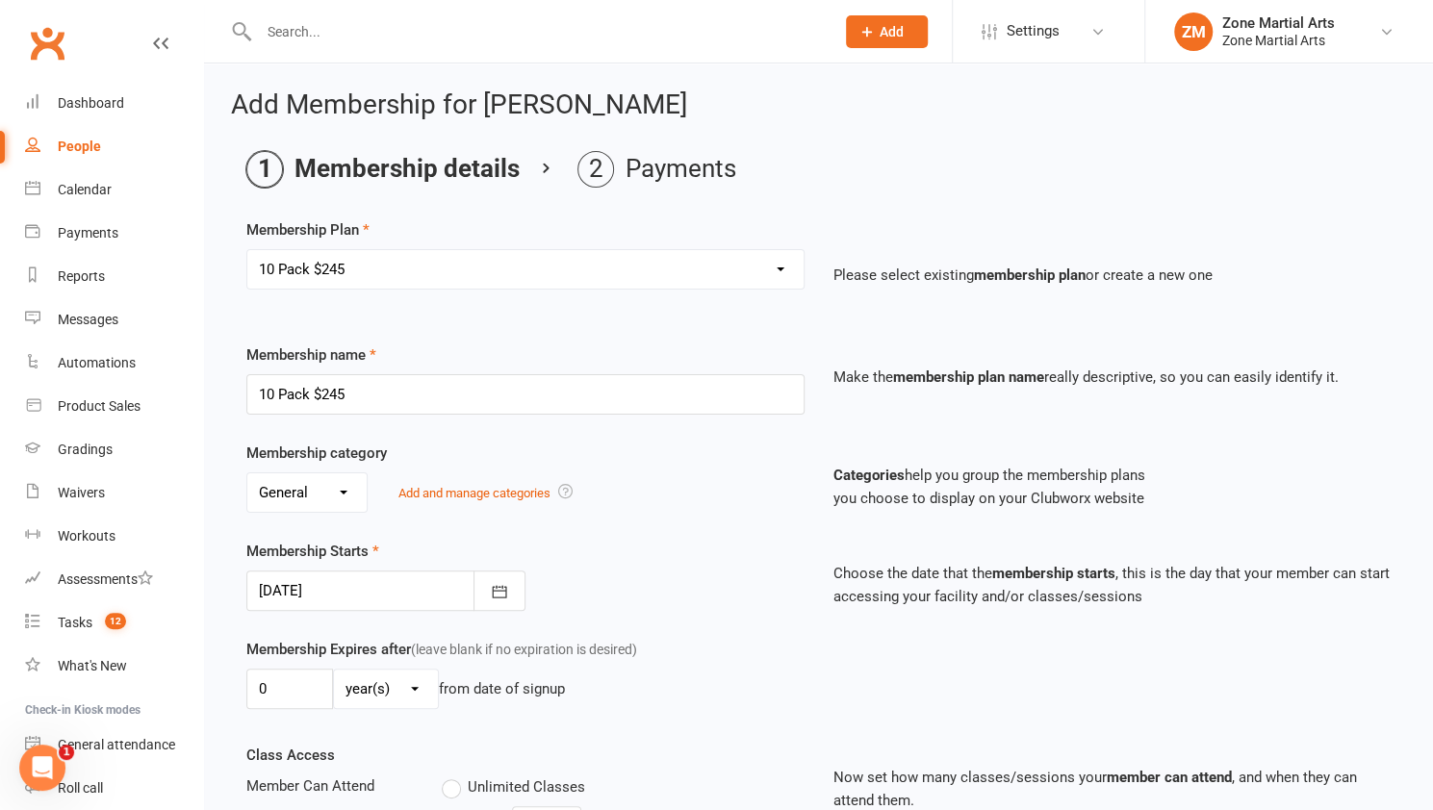
scroll to position [496, 0]
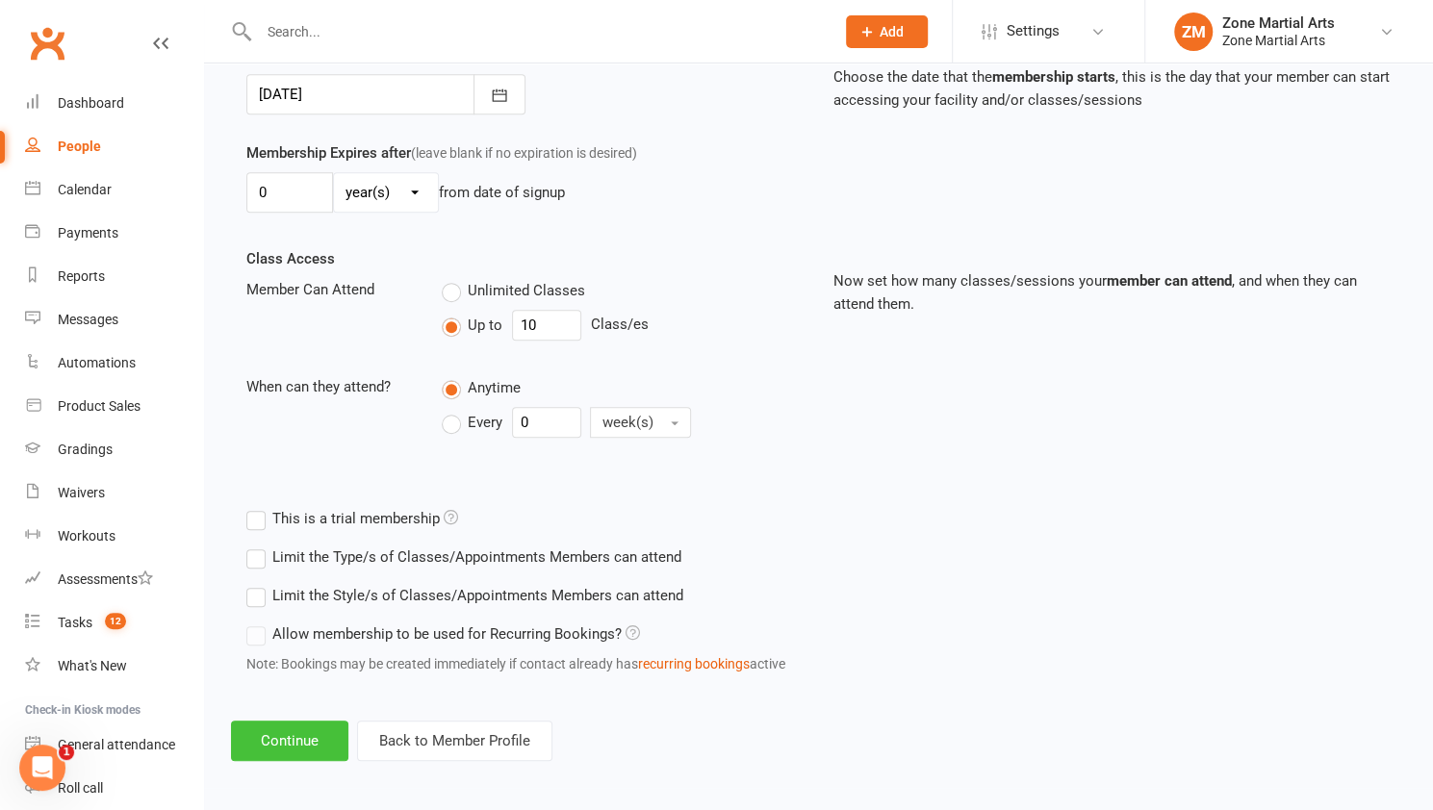
click at [319, 730] on button "Continue" at bounding box center [289, 741] width 117 height 40
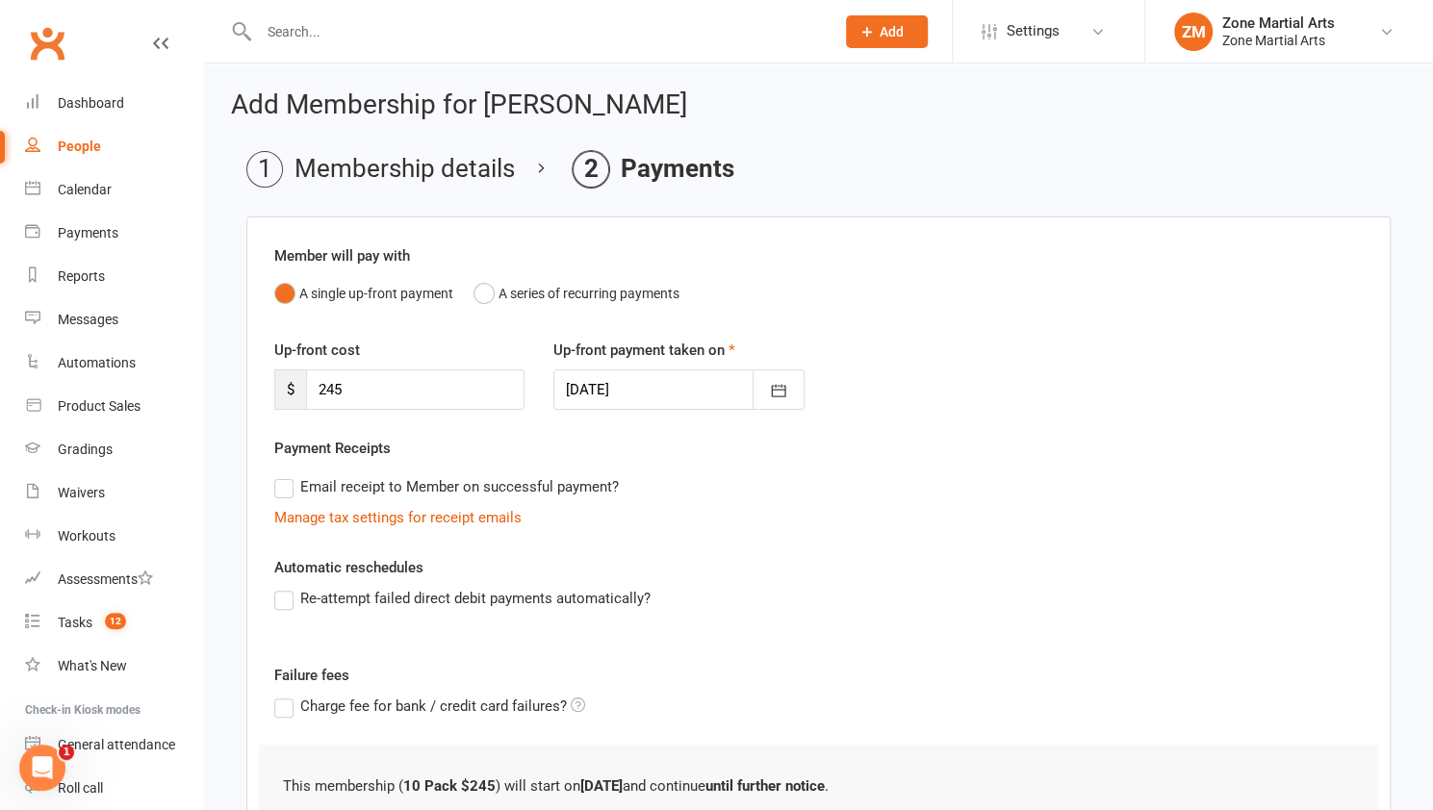
scroll to position [235, 0]
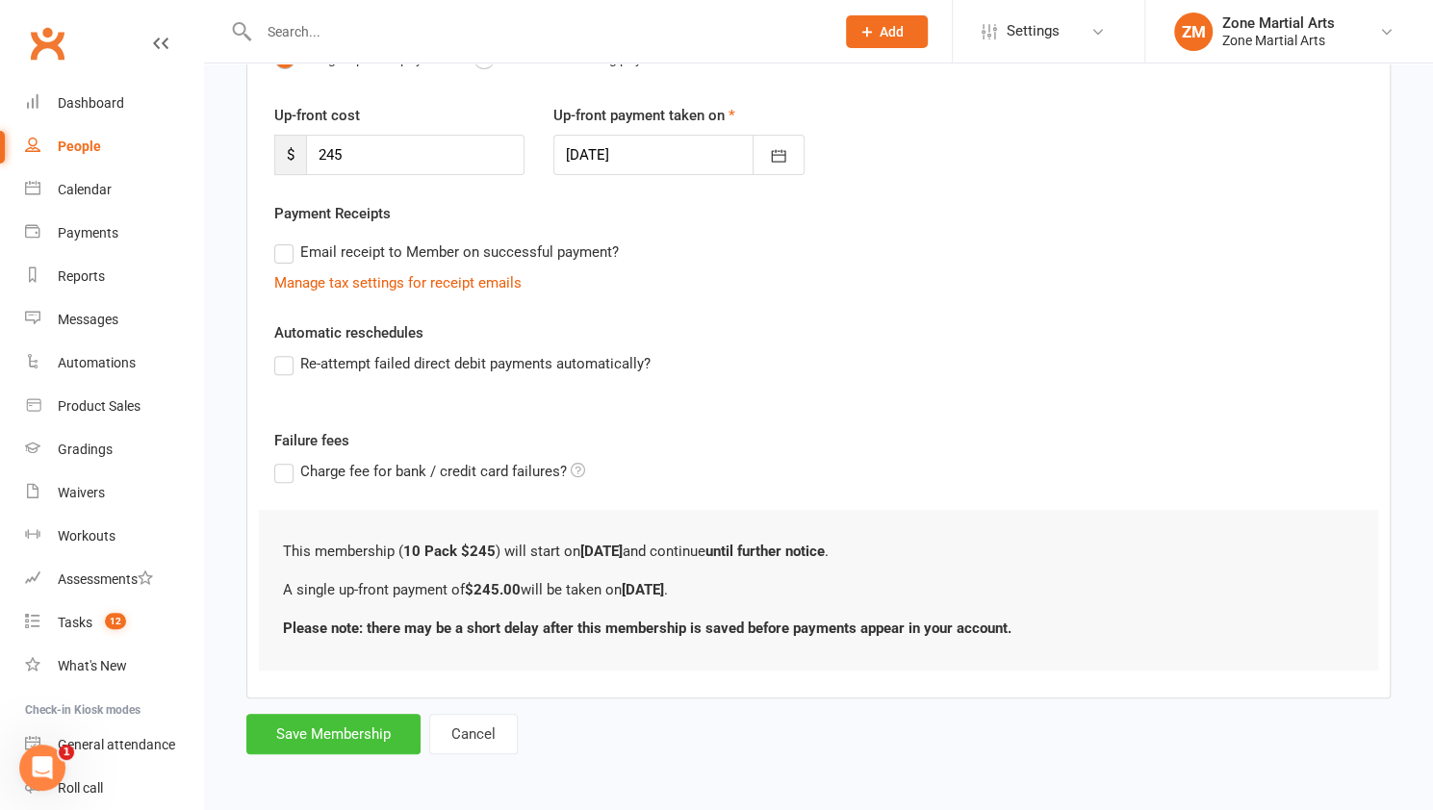
click at [327, 722] on button "Save Membership" at bounding box center [333, 734] width 174 height 40
